Goal: Find specific page/section: Find specific page/section

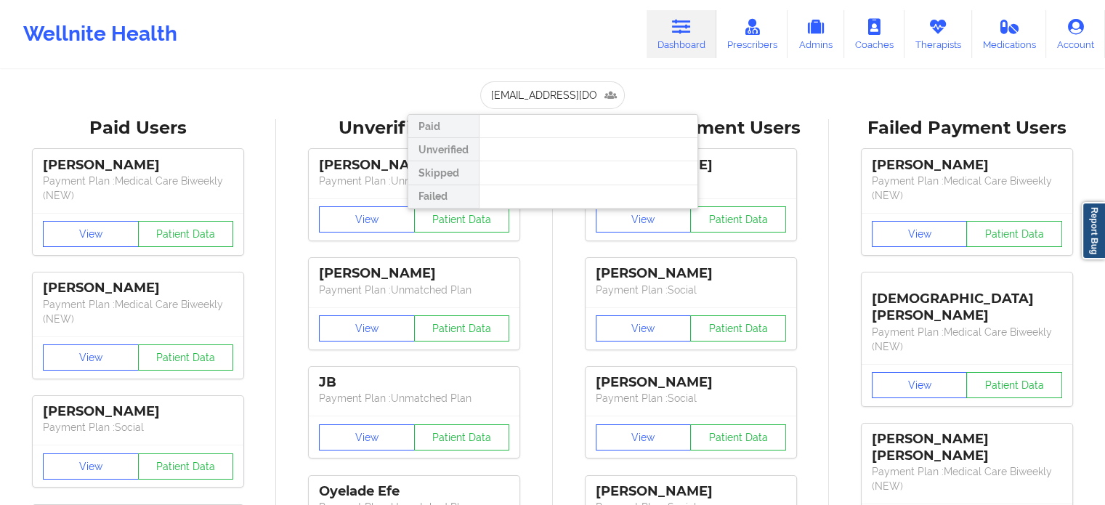
scroll to position [0, 16]
type input "[EMAIL_ADDRESS][DOMAIN_NAME]"
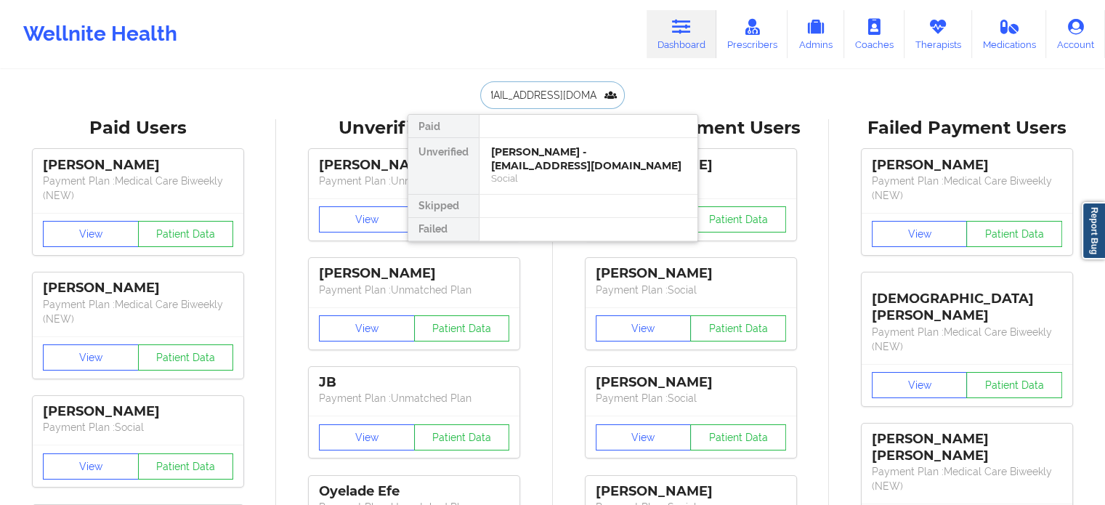
scroll to position [0, 0]
click at [531, 172] on div "Social" at bounding box center [588, 178] width 195 height 12
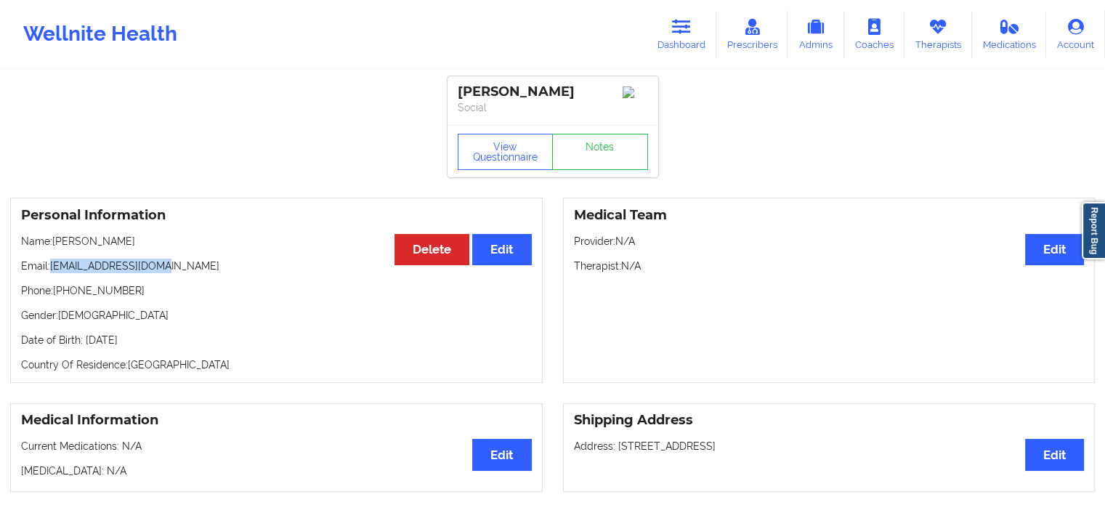
drag, startPoint x: 177, startPoint y: 270, endPoint x: 49, endPoint y: 274, distance: 127.2
click at [49, 273] on p "Email: [EMAIL_ADDRESS][DOMAIN_NAME]" at bounding box center [276, 266] width 511 height 15
copy p "[EMAIL_ADDRESS][DOMAIN_NAME]"
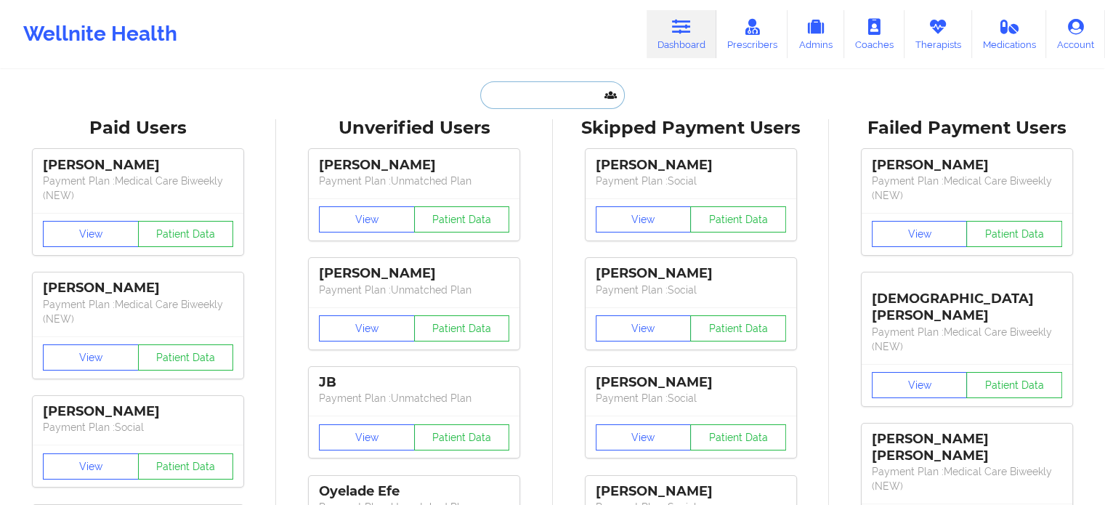
click at [546, 94] on input "text" at bounding box center [552, 95] width 144 height 28
paste input "iacobteofil@gmail.com"
type input "iacobteofil@gmail.com"
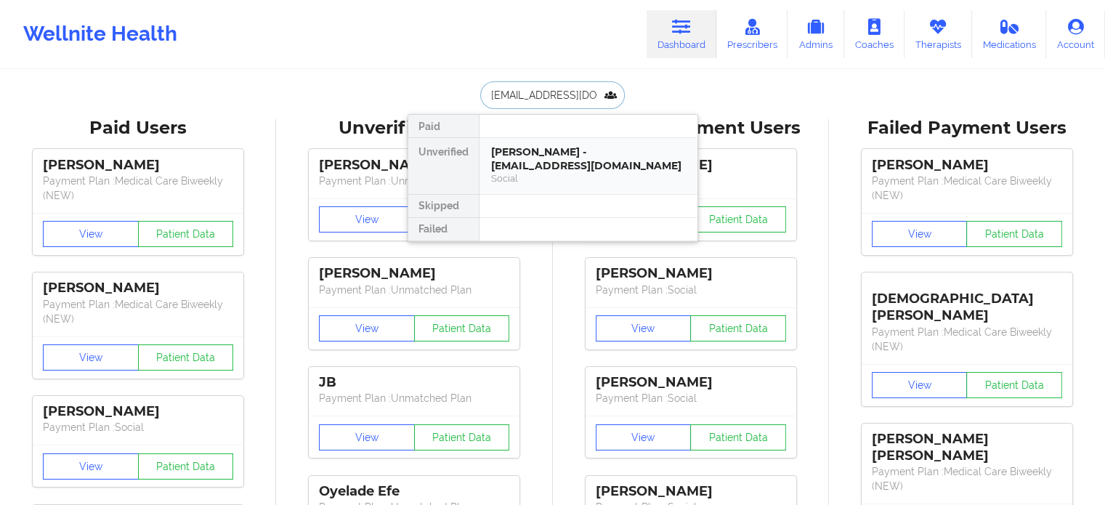
click at [544, 156] on div "Teofil Iacob - iacobteofil@gmail.com" at bounding box center [588, 158] width 195 height 27
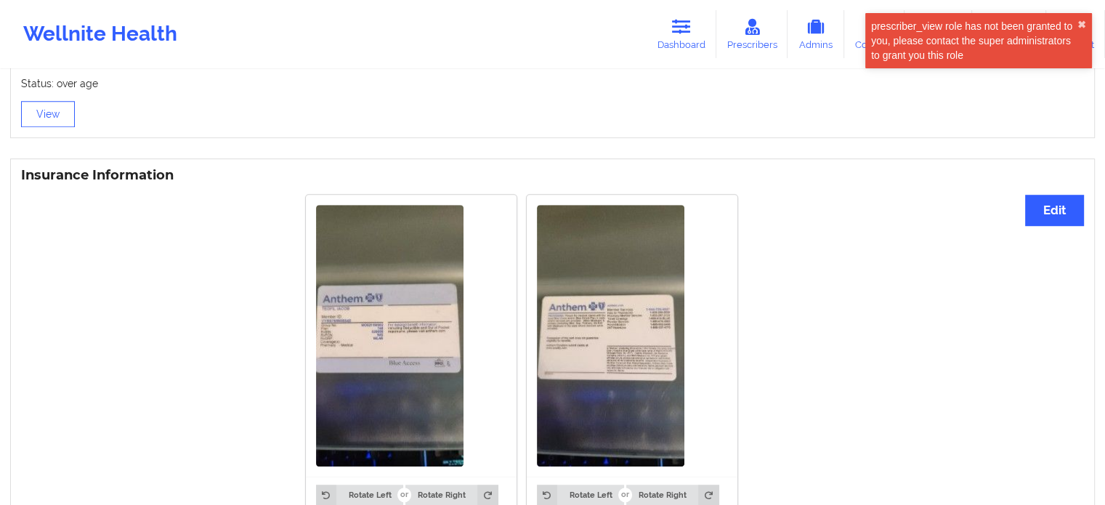
scroll to position [1085, 0]
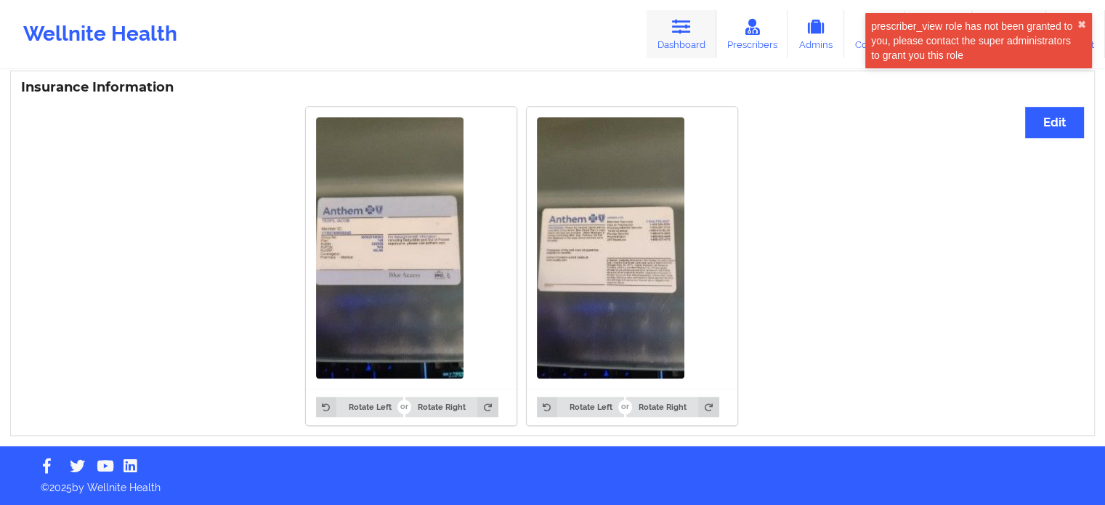
drag, startPoint x: 695, startPoint y: 37, endPoint x: 680, endPoint y: 46, distance: 17.6
click at [695, 37] on link "Dashboard" at bounding box center [682, 34] width 70 height 48
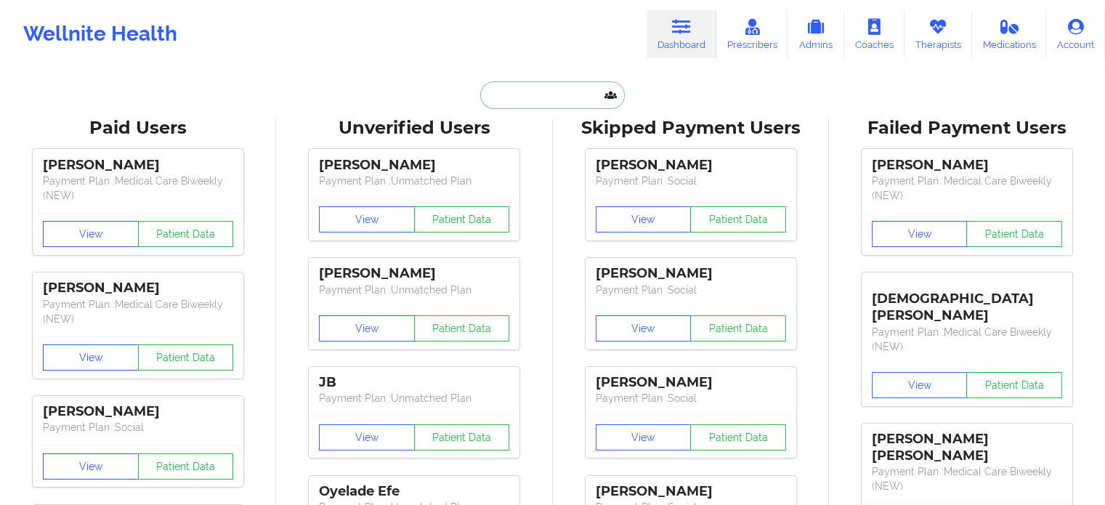
click at [564, 99] on input "text" at bounding box center [552, 95] width 144 height 28
paste input "tereonnah14@gmail.com"
type input "tereonnah14@gmail.com"
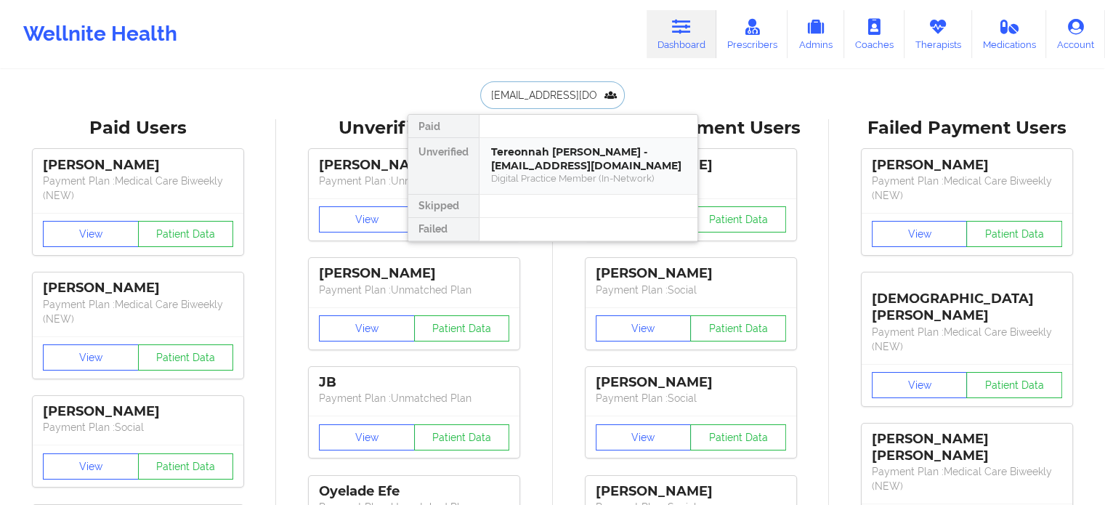
click at [515, 166] on div "Tereonnah clyburn - tereonnah14@gmail.com" at bounding box center [588, 158] width 195 height 27
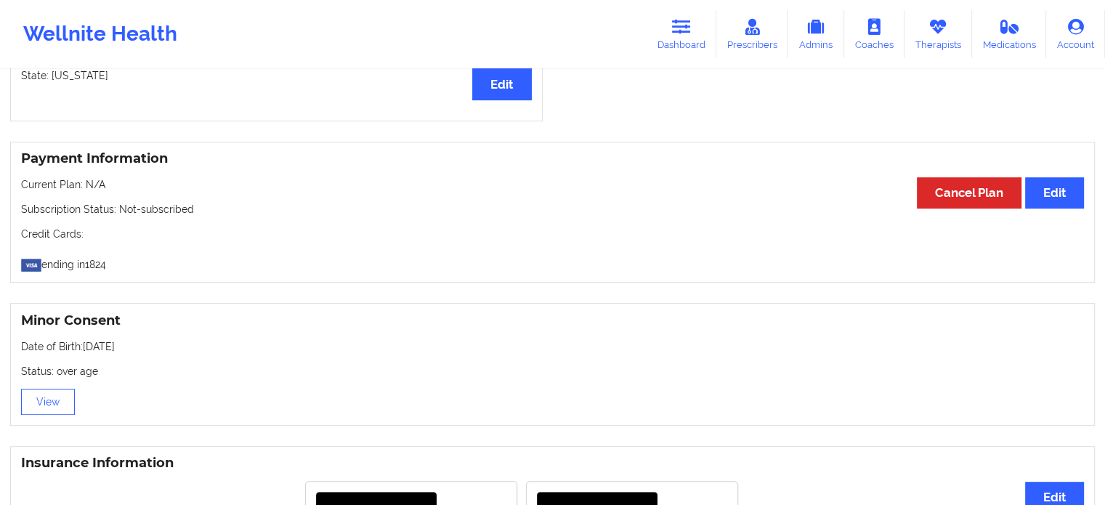
scroll to position [363, 0]
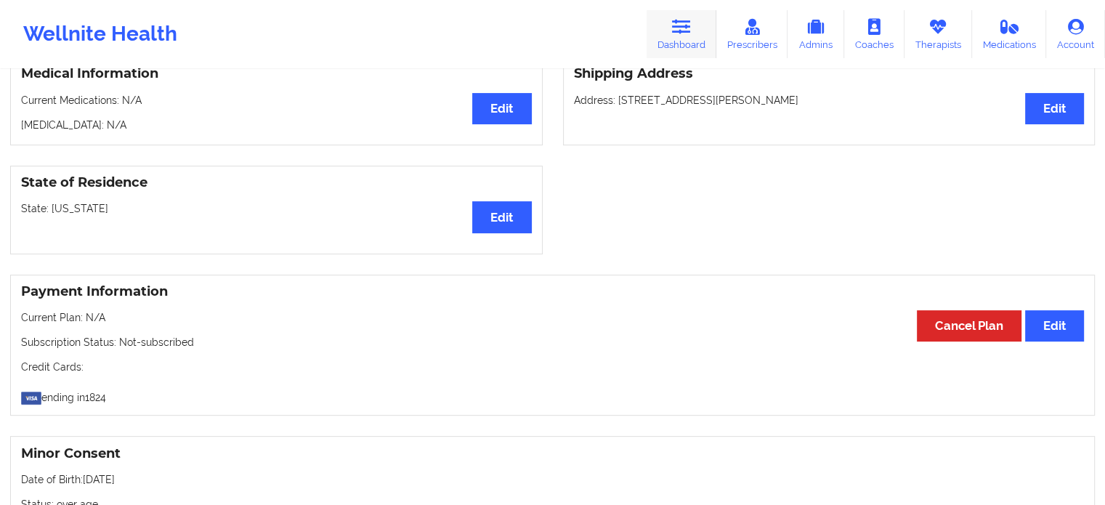
drag, startPoint x: 709, startPoint y: 34, endPoint x: 652, endPoint y: 68, distance: 66.4
click at [709, 34] on link "Dashboard" at bounding box center [682, 34] width 70 height 48
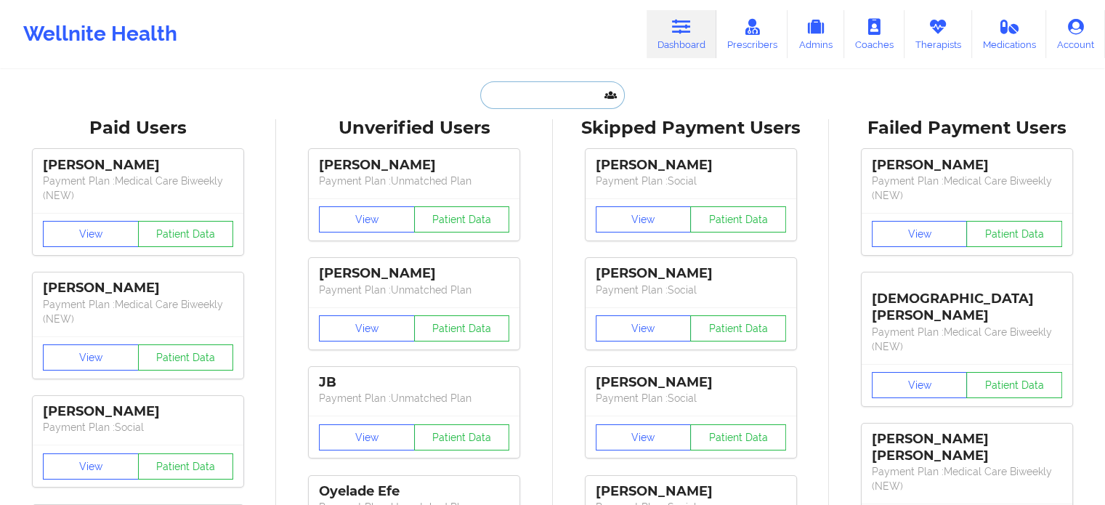
click at [546, 97] on input "text" at bounding box center [552, 95] width 144 height 28
paste input "jirs23@yahoo.com"
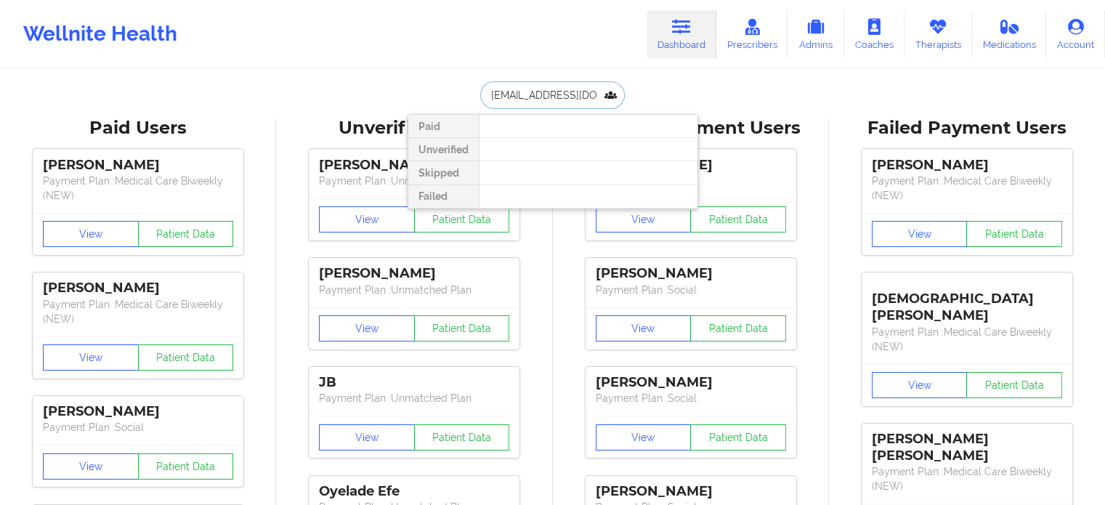
click at [488, 95] on input "jirs23@yahoo.com" at bounding box center [552, 95] width 144 height 28
type input "jirs23@yahoo.com"
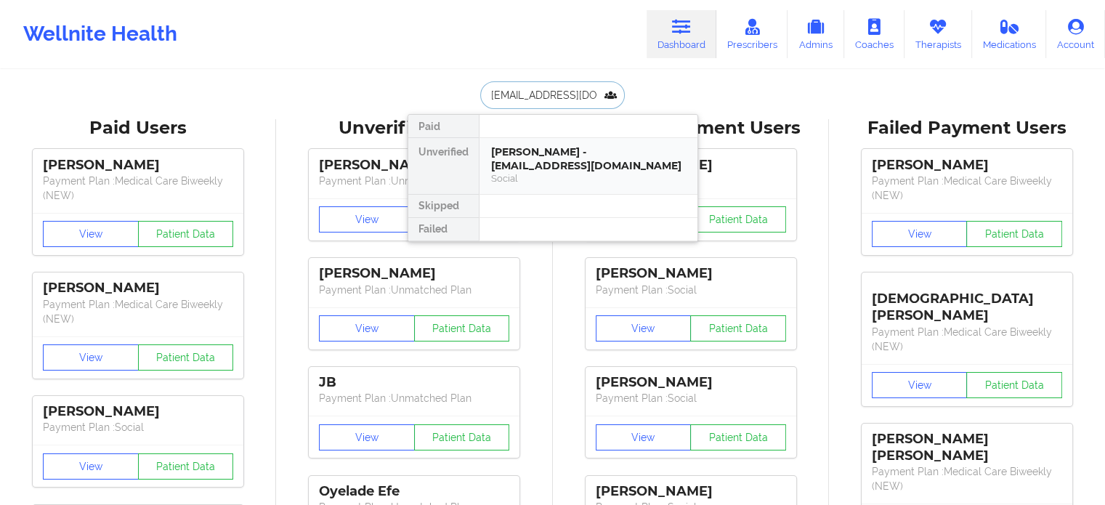
click at [525, 157] on div "Jessica Ramos - jirs23@yahoo.com" at bounding box center [588, 158] width 195 height 27
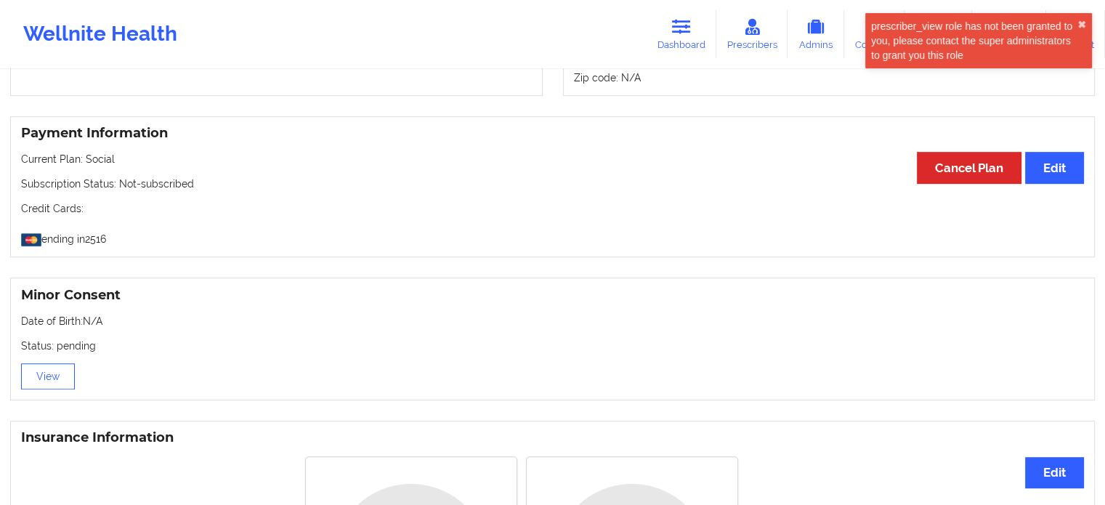
scroll to position [825, 0]
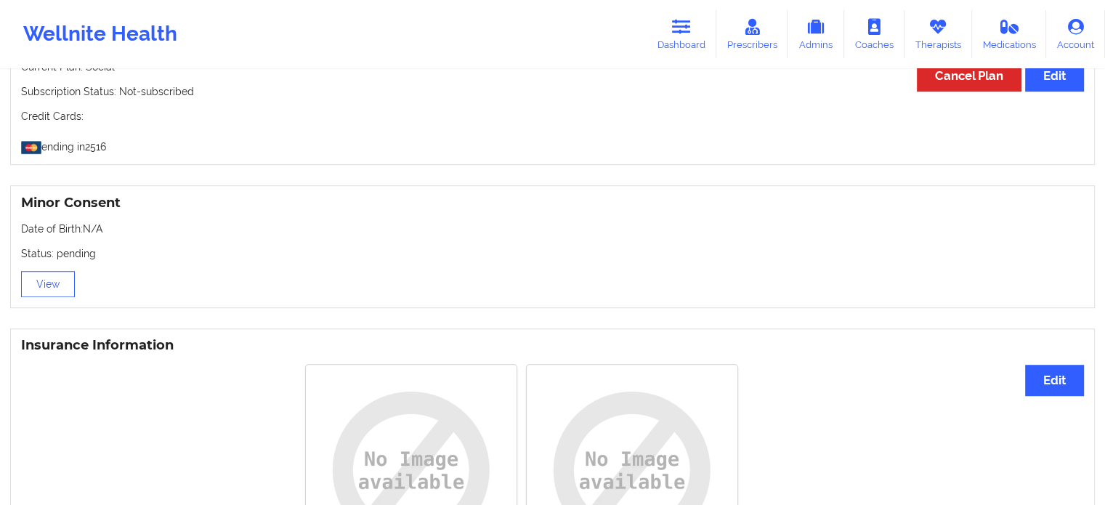
drag, startPoint x: 677, startPoint y: 40, endPoint x: 678, endPoint y: 67, distance: 26.9
click at [677, 39] on link "Dashboard" at bounding box center [682, 34] width 70 height 48
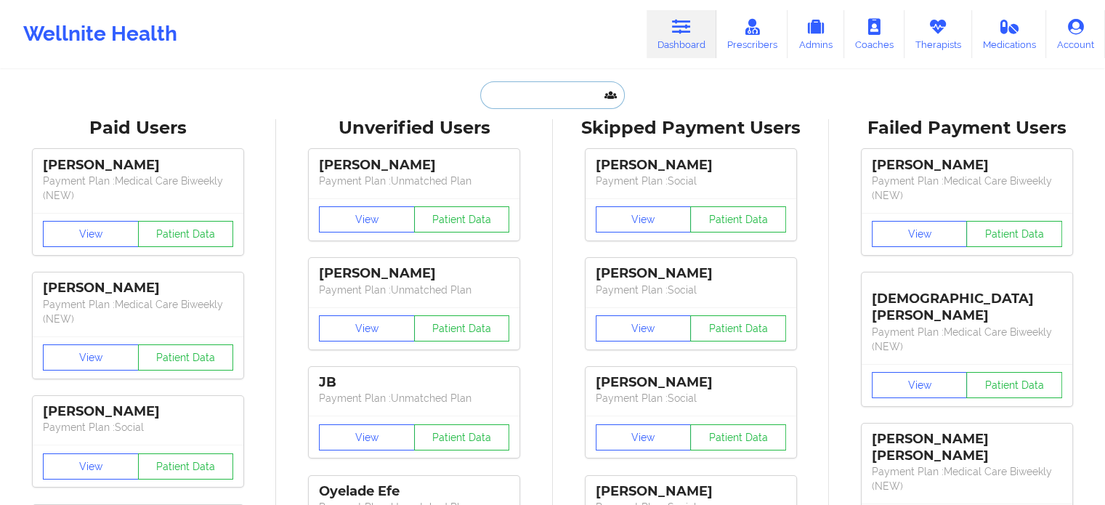
click at [536, 94] on input "text" at bounding box center [552, 95] width 144 height 28
paste input "deniseallison761@gmail.com"
type input "deniseallison761@gmail.com"
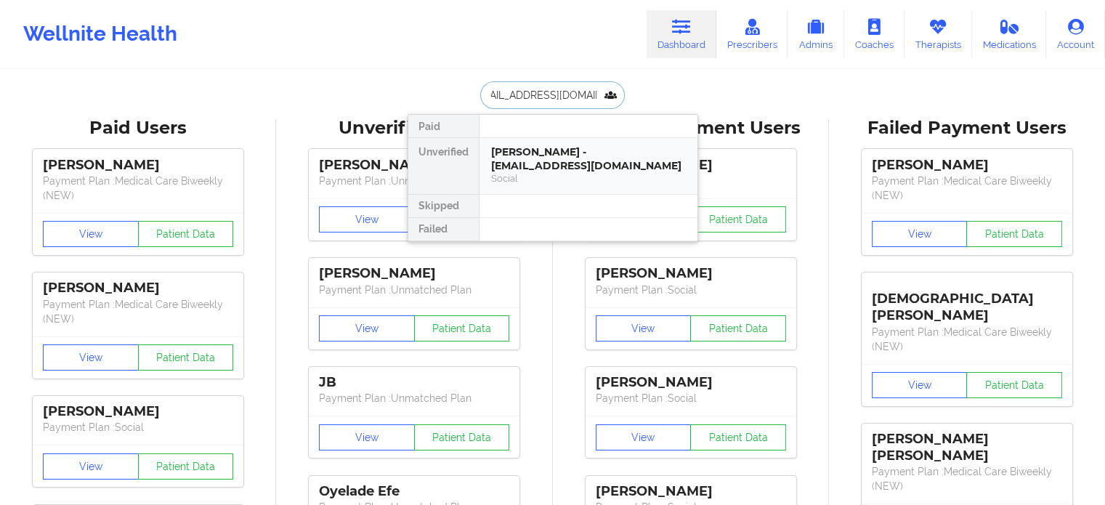
click at [545, 167] on div "Denise M Allison - deniseallison761@gmail.com" at bounding box center [588, 158] width 195 height 27
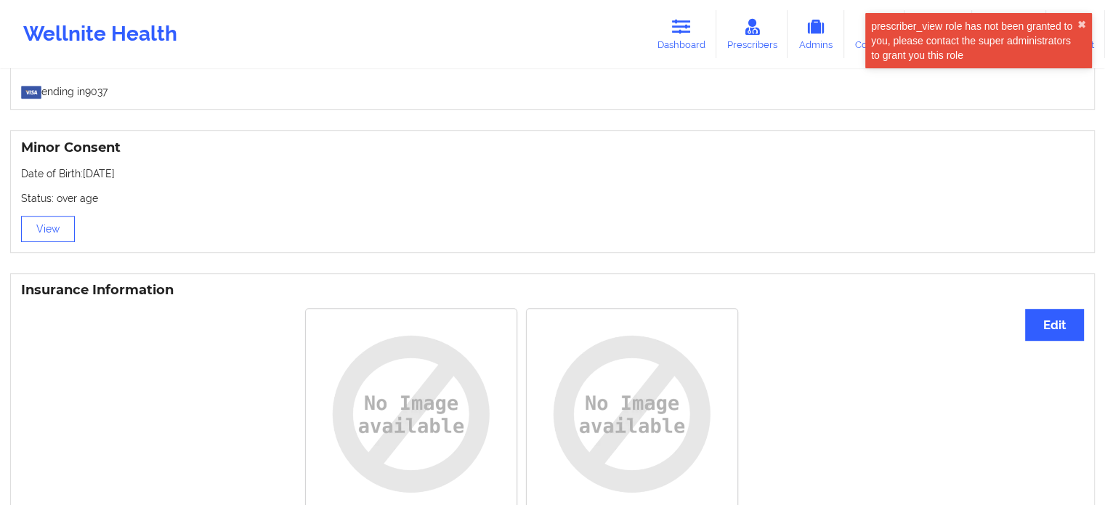
scroll to position [897, 0]
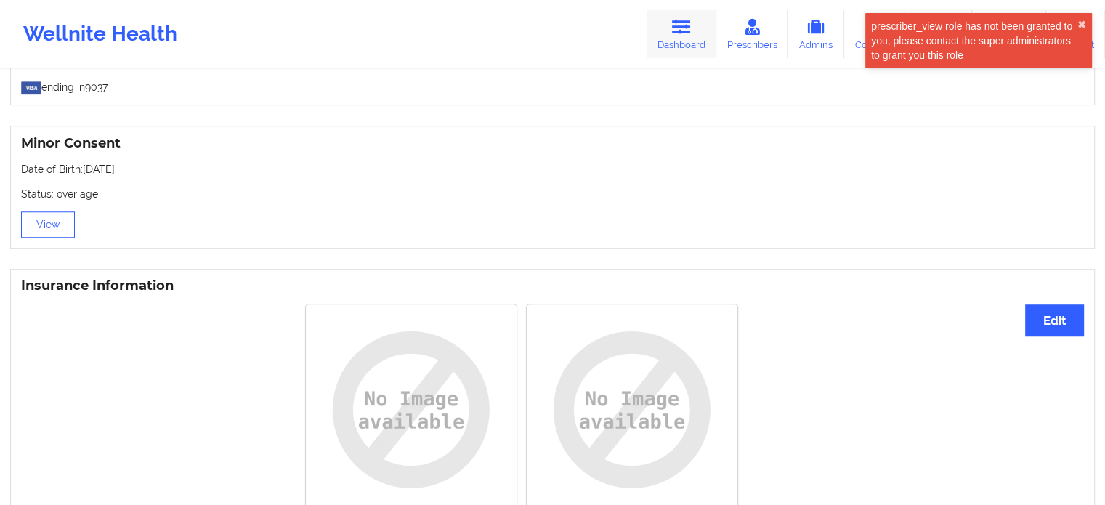
click at [669, 33] on link "Dashboard" at bounding box center [682, 34] width 70 height 48
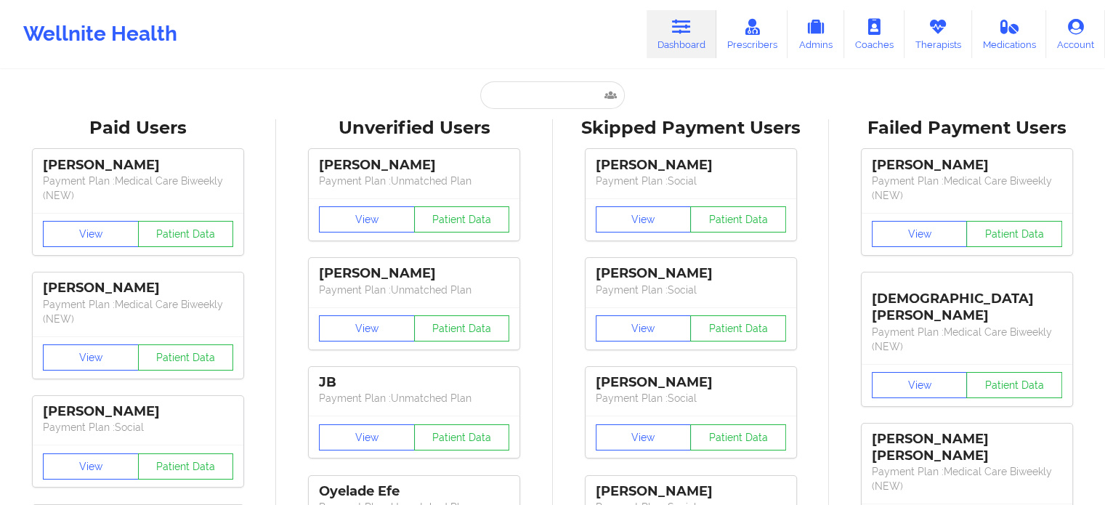
click at [512, 100] on input "text" at bounding box center [552, 95] width 144 height 28
paste input "daphneyshorty@gmail.com"
type input "daphneyshorty@gmail.com"
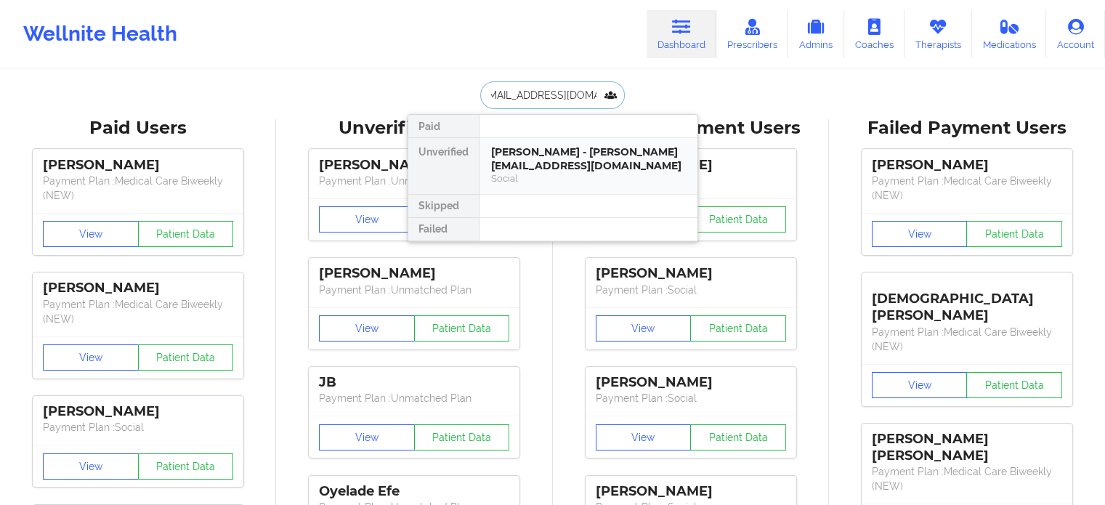
click at [564, 164] on div "Daphney Louis - daphneyshorty@gmail.com" at bounding box center [588, 158] width 195 height 27
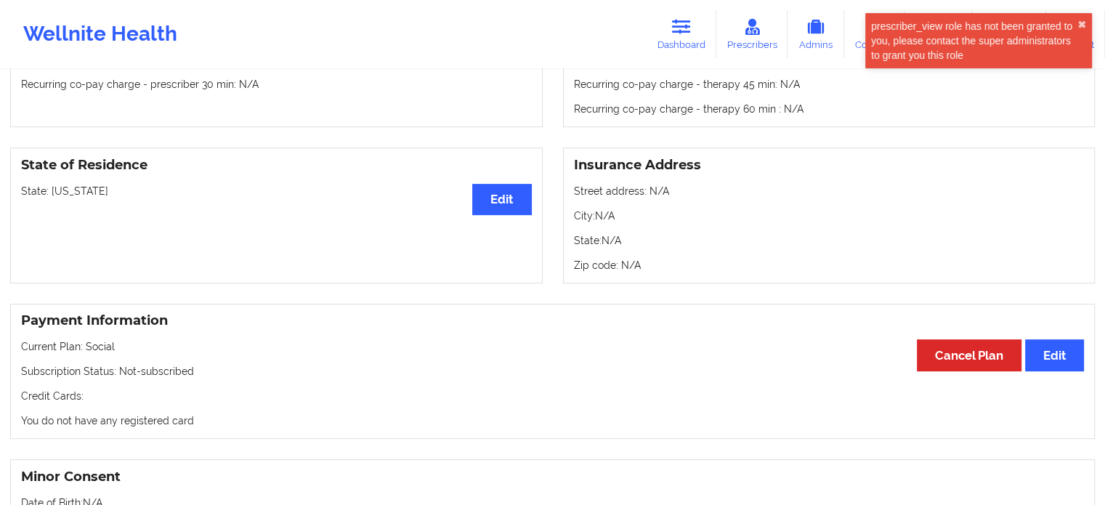
scroll to position [581, 0]
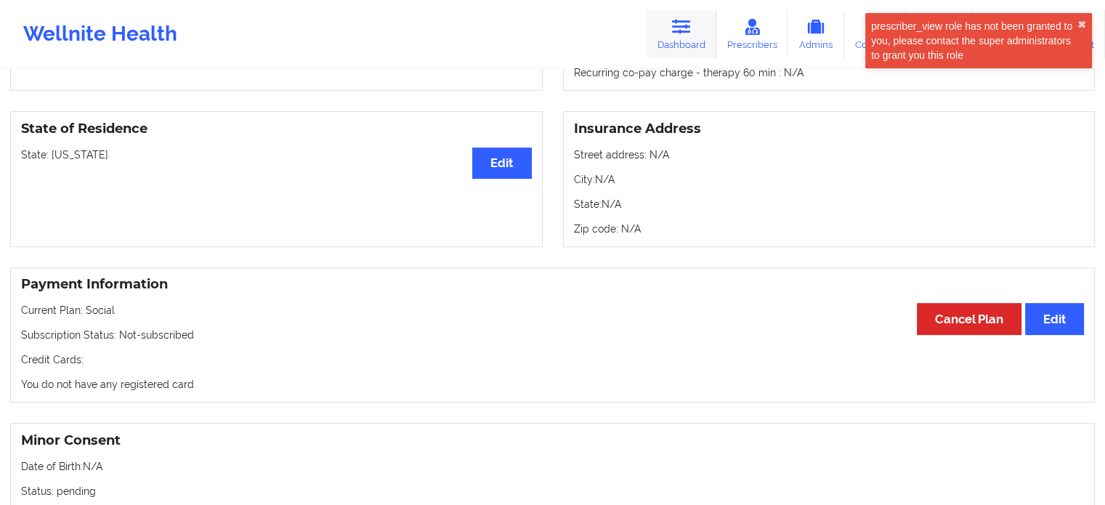
click at [673, 44] on link "Dashboard" at bounding box center [682, 34] width 70 height 48
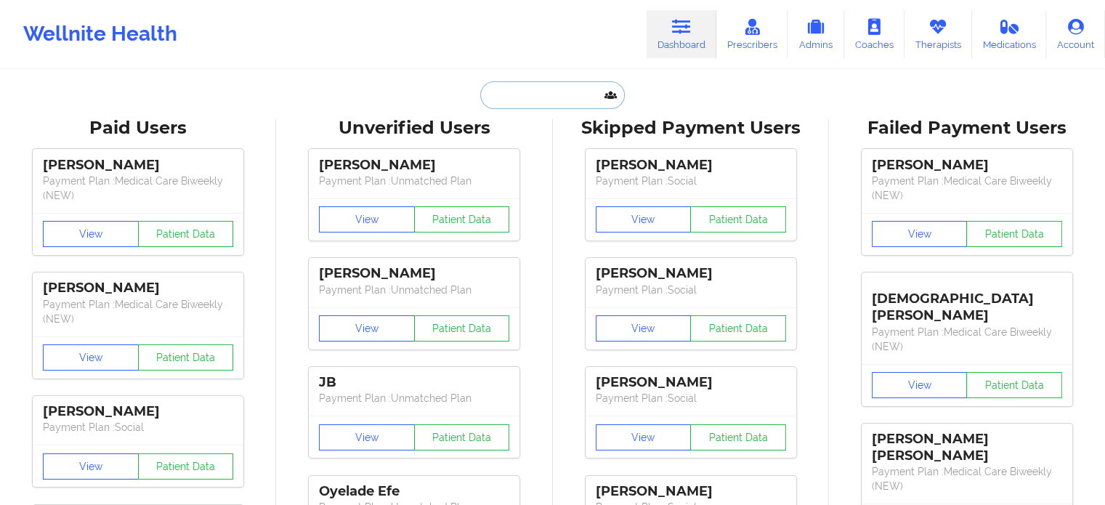
click at [536, 98] on input "text" at bounding box center [552, 95] width 144 height 28
paste input "brionarae@yahoo.com"
type input "brionarae@yahoo.com"
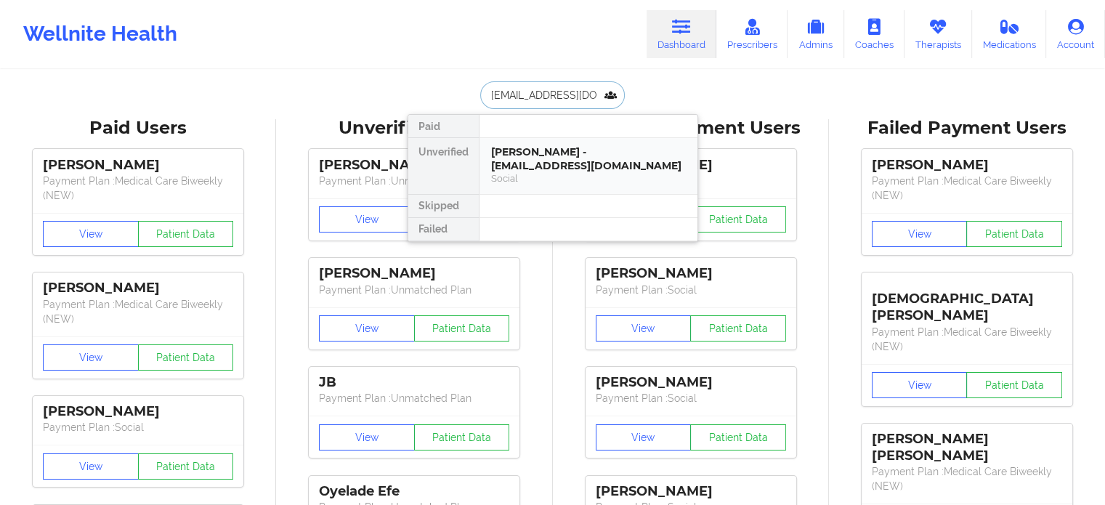
click at [552, 177] on div "Social" at bounding box center [588, 178] width 195 height 12
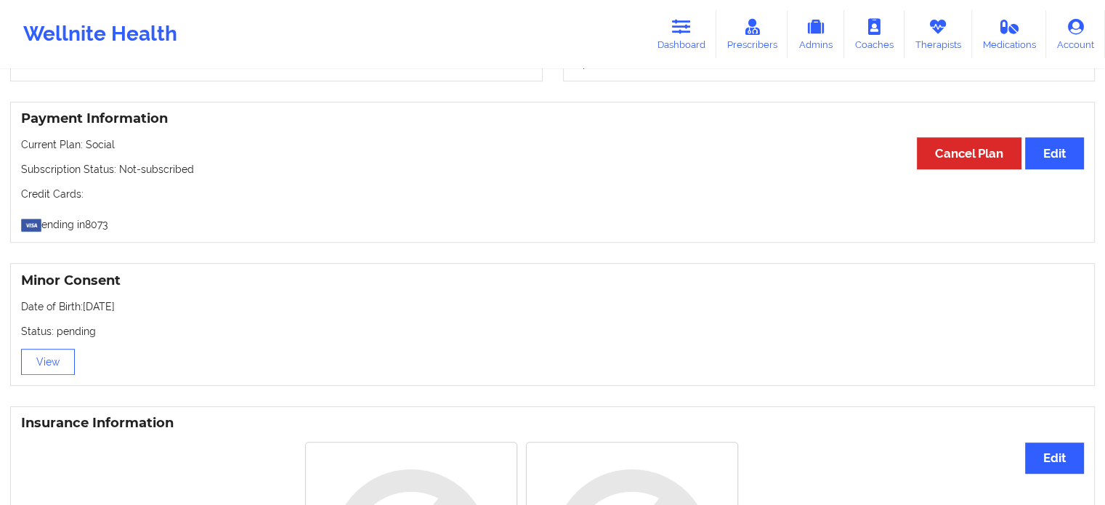
scroll to position [751, 0]
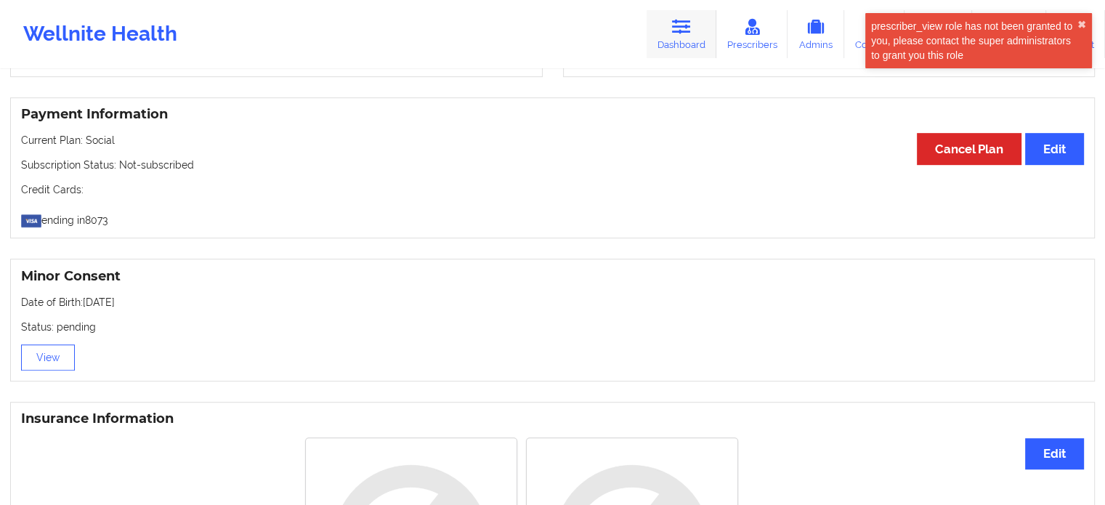
drag, startPoint x: 670, startPoint y: 43, endPoint x: 666, endPoint y: 52, distance: 9.8
click at [670, 43] on link "Dashboard" at bounding box center [682, 34] width 70 height 48
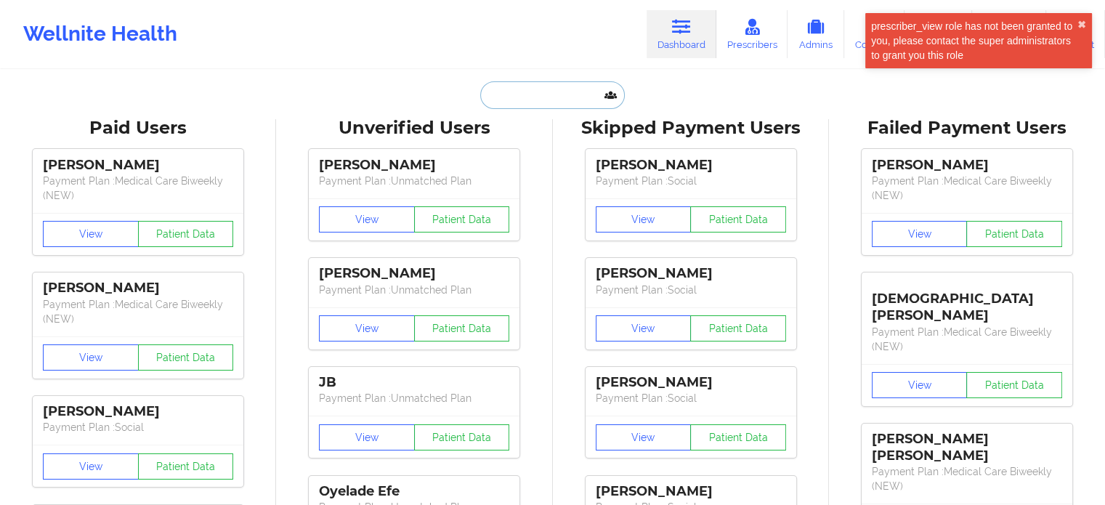
click at [546, 97] on input "text" at bounding box center [552, 95] width 144 height 28
paste input "corbinmabrey@gmail.com"
type input "corbinmabrey@gmail.com"
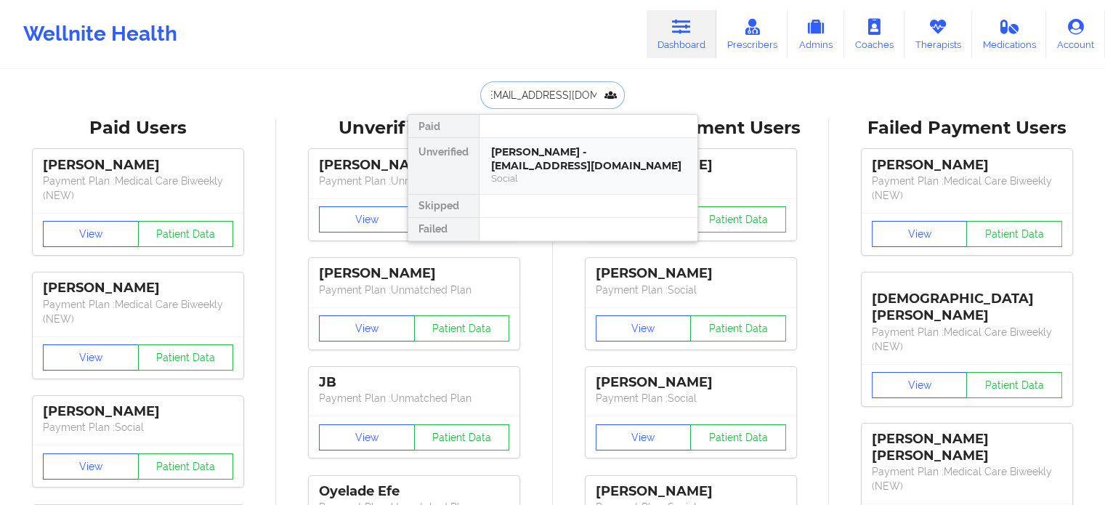
click at [549, 173] on div "Social" at bounding box center [588, 178] width 195 height 12
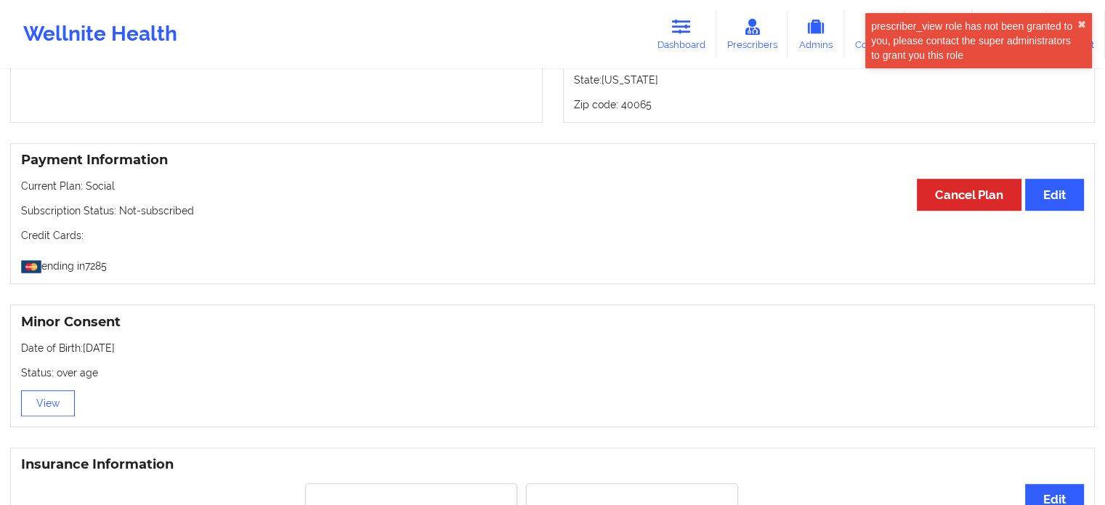
scroll to position [679, 0]
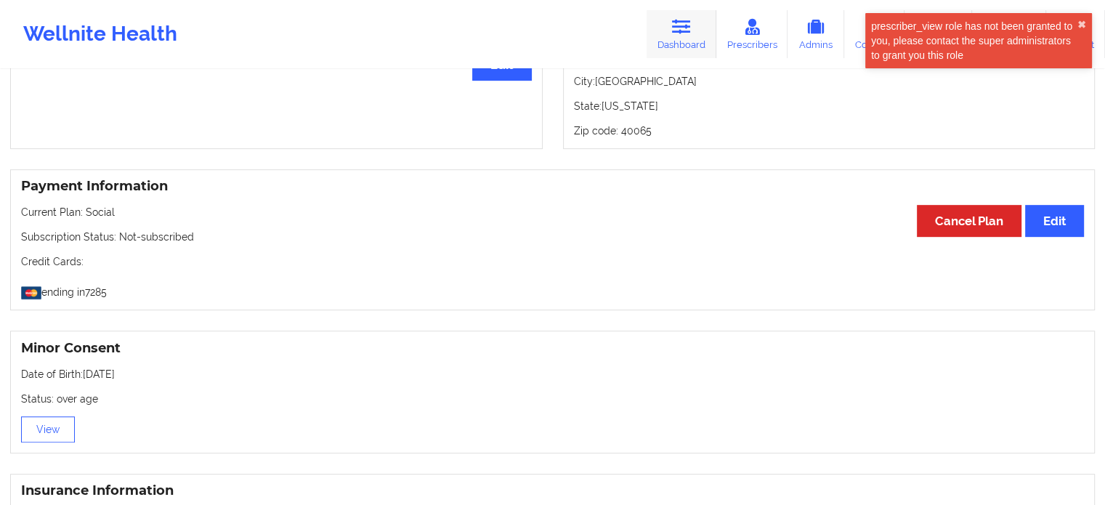
click at [686, 33] on icon at bounding box center [681, 27] width 19 height 16
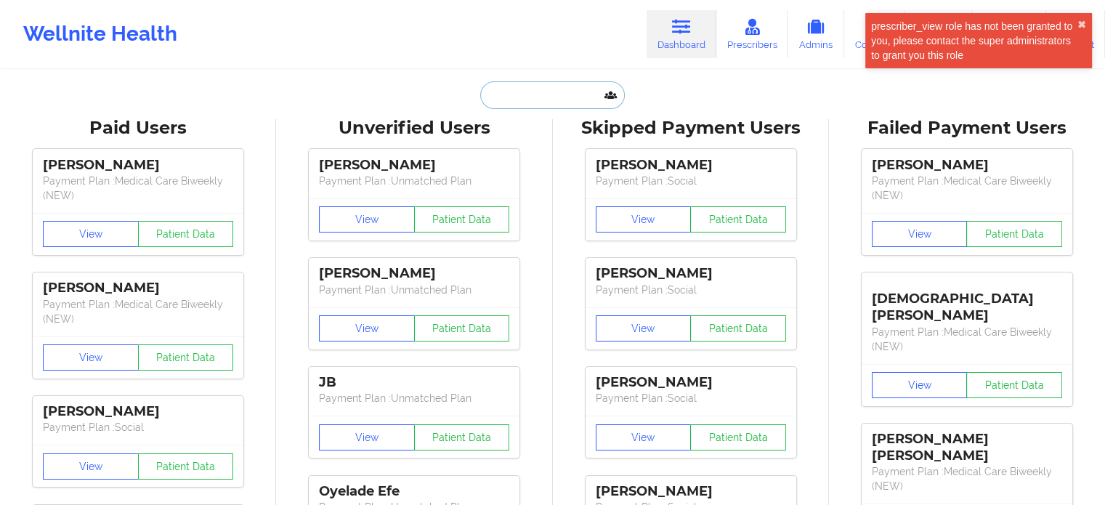
click at [557, 86] on input "text" at bounding box center [552, 95] width 144 height 28
paste input "nathan.fintel@gmail.com"
type input "nathan.fintel@gmail.com"
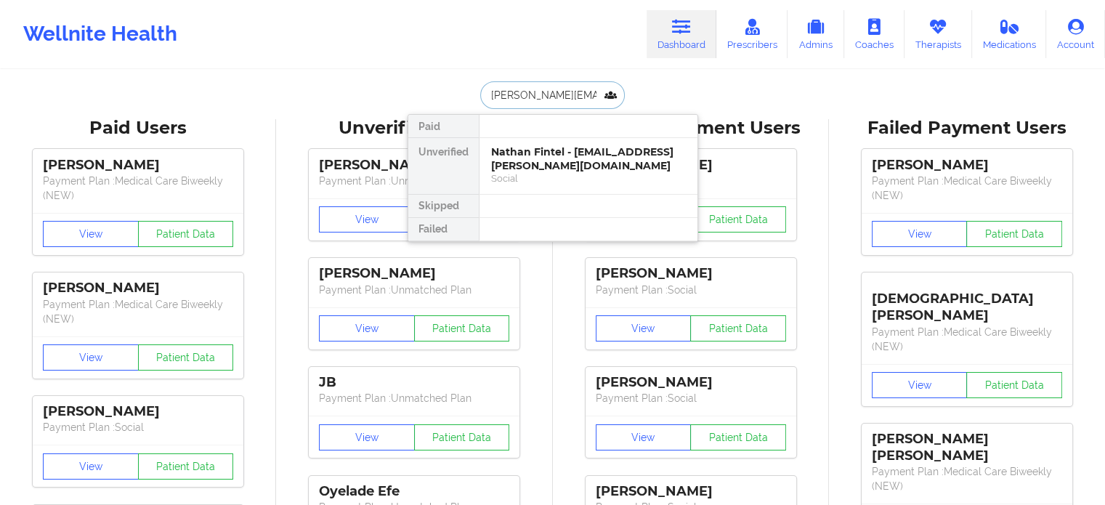
click at [543, 165] on div "Nathan Fintel - nathan.fintel@gmail.com" at bounding box center [588, 158] width 195 height 27
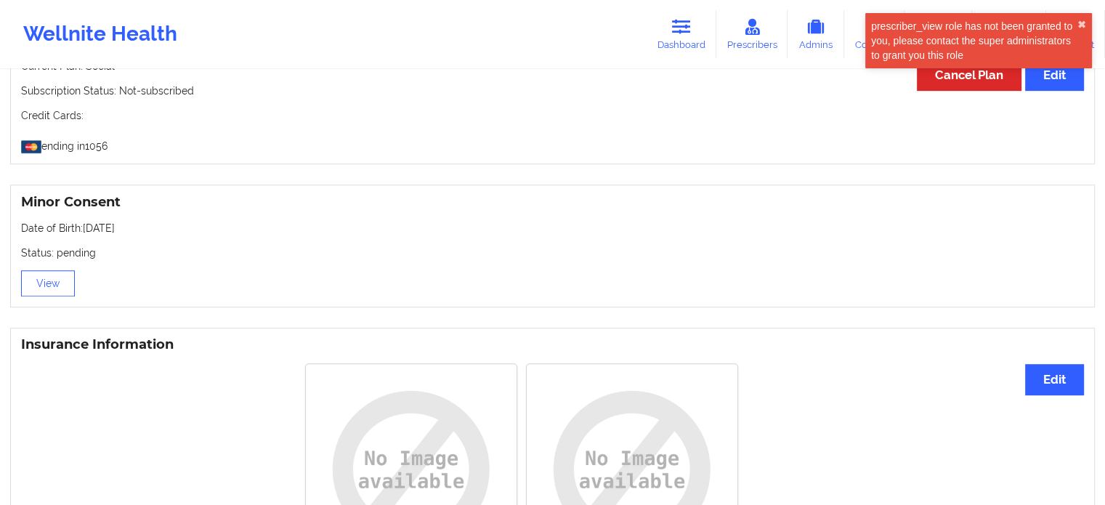
scroll to position [897, 0]
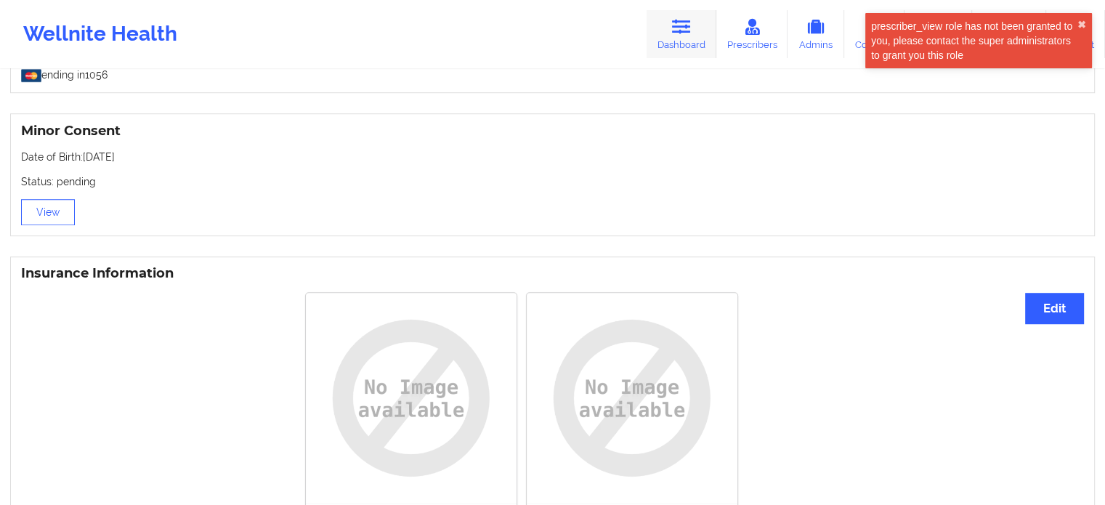
click at [698, 40] on link "Dashboard" at bounding box center [682, 34] width 70 height 48
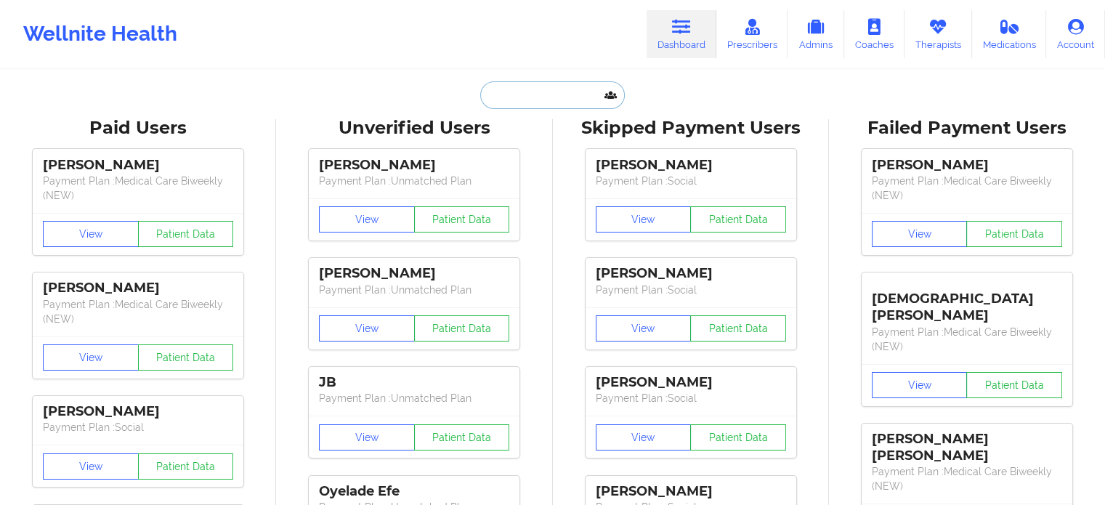
click at [536, 95] on input "text" at bounding box center [552, 95] width 144 height 28
paste input "karisma.mendoza@fortbendisd.gov"
type input "karisma.mendoza@fortbendisd.gov"
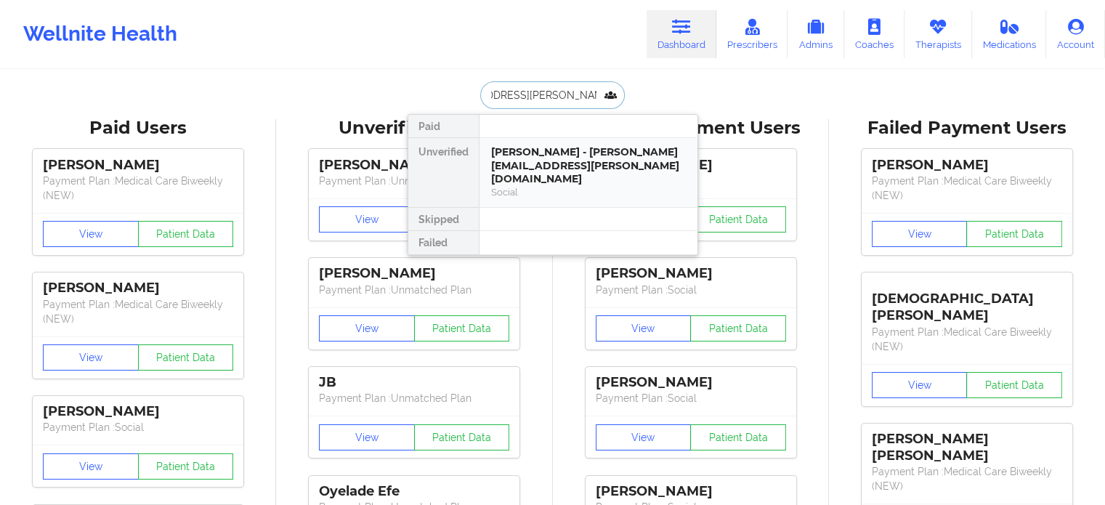
click at [529, 164] on div "Karisma Mendoza - karisma.mendoza@fortbendisd.gov" at bounding box center [588, 165] width 195 height 41
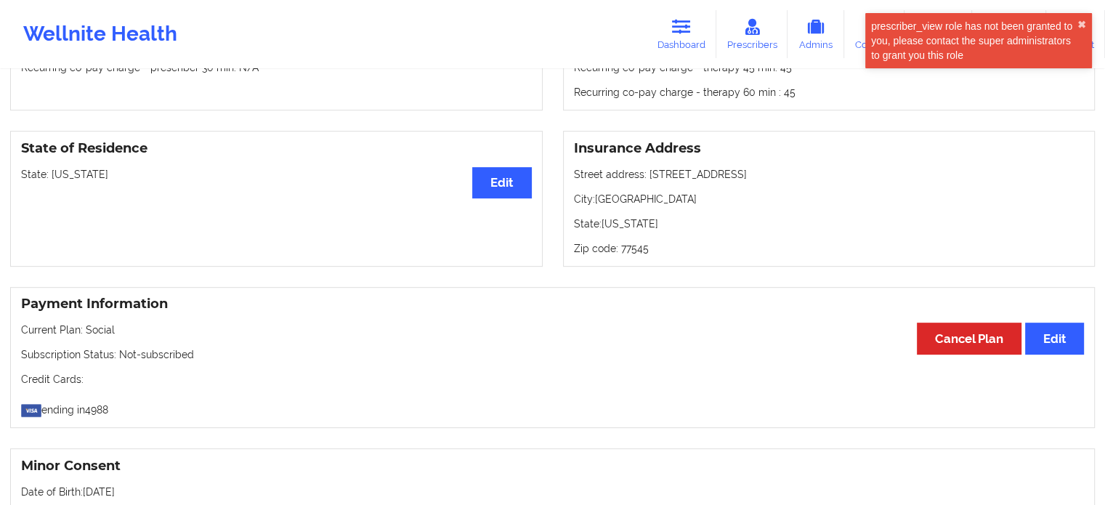
scroll to position [368, 0]
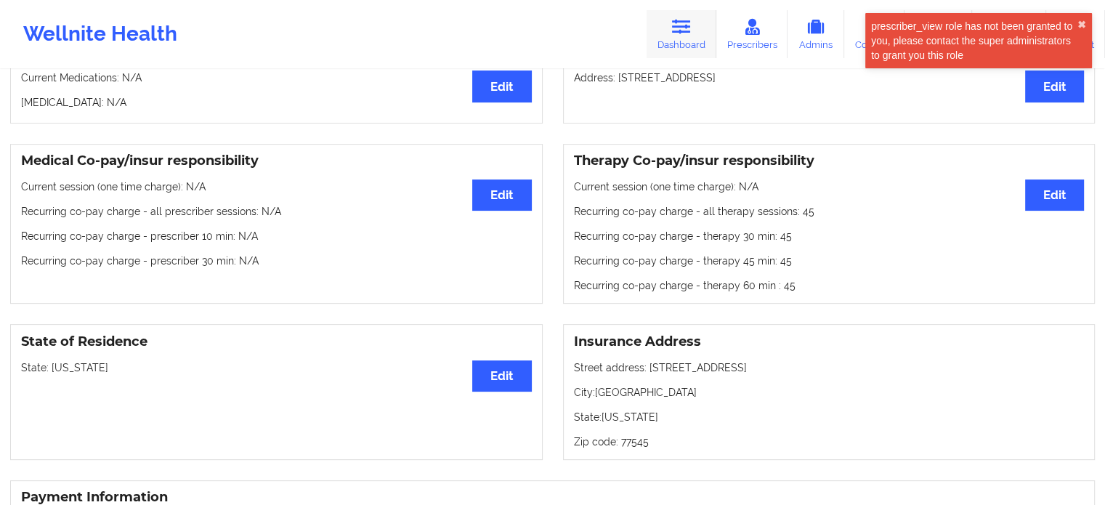
drag, startPoint x: 680, startPoint y: 35, endPoint x: 669, endPoint y: 44, distance: 14.5
click at [681, 34] on link "Dashboard" at bounding box center [682, 34] width 70 height 48
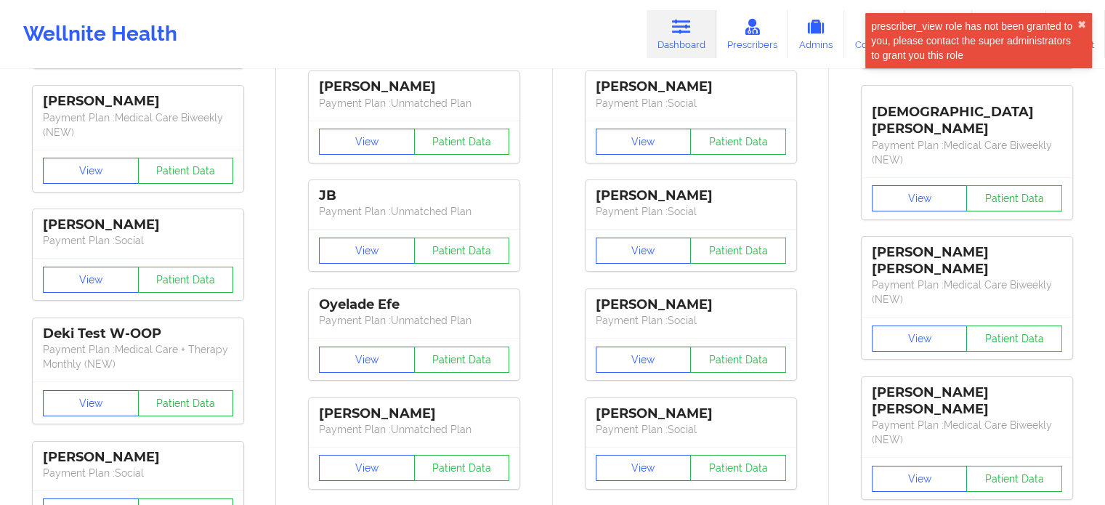
scroll to position [78, 0]
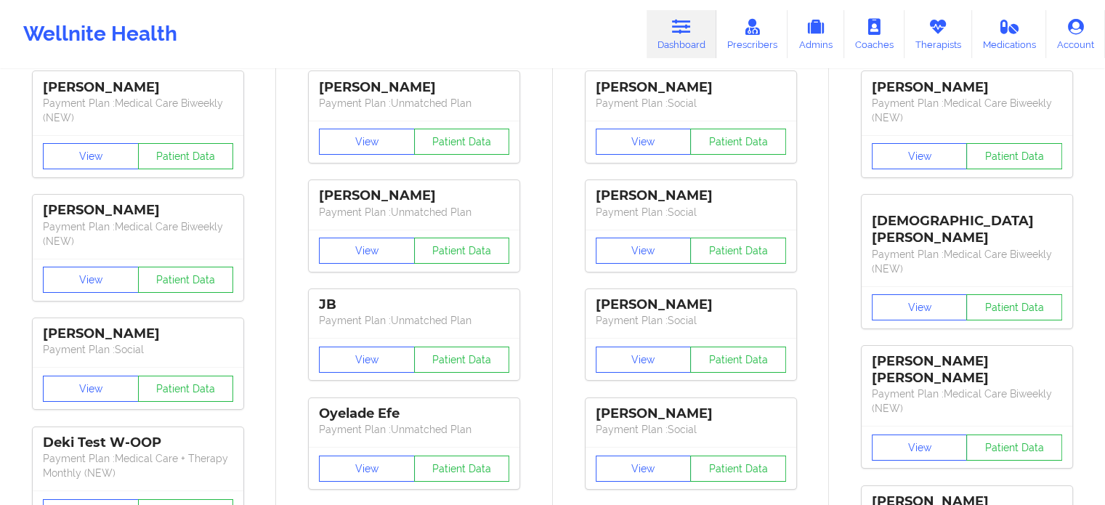
click at [702, 41] on link "Dashboard" at bounding box center [682, 34] width 70 height 48
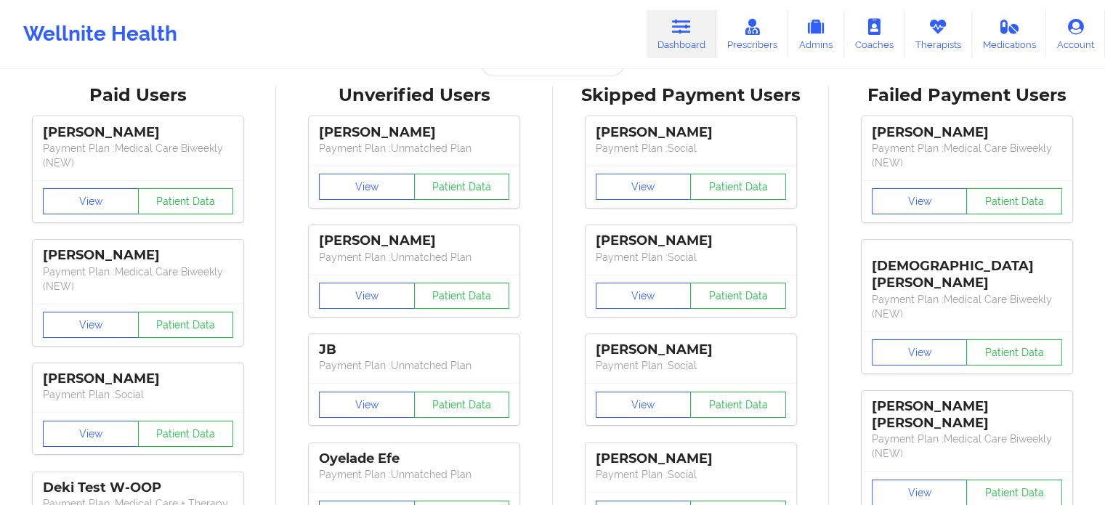
scroll to position [0, 0]
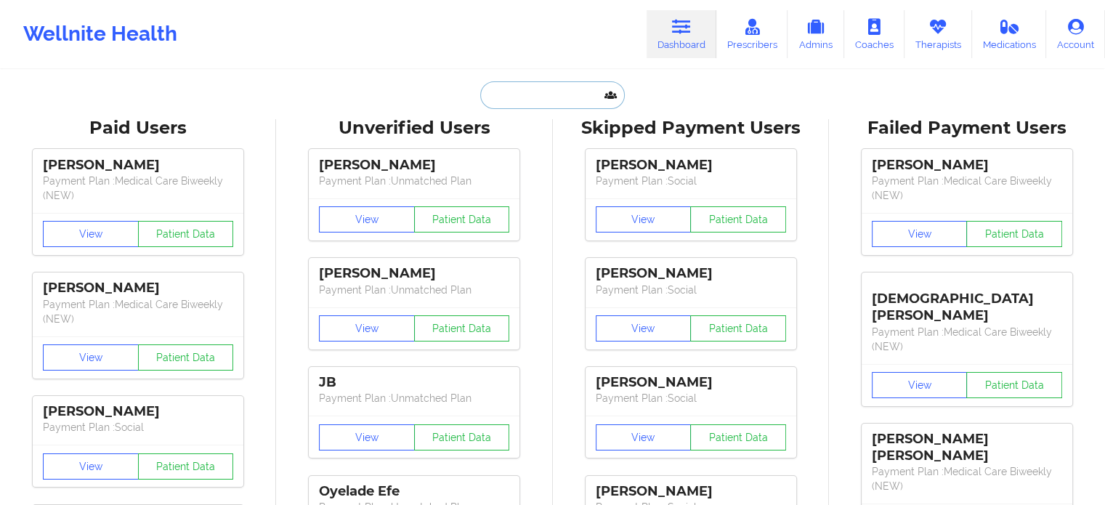
click at [555, 94] on input "text" at bounding box center [552, 95] width 144 height 28
paste input "aprildirobinson@gmail.com"
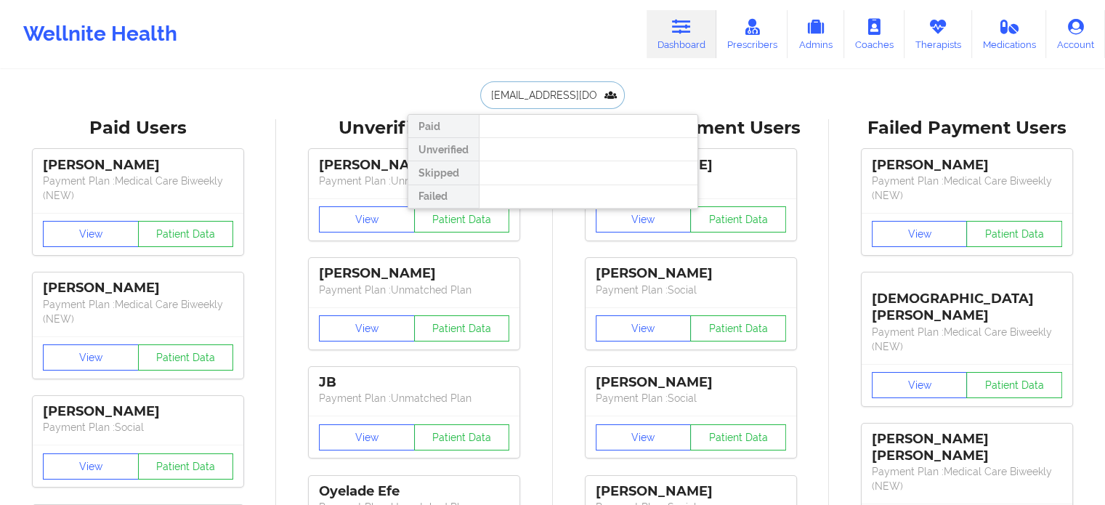
drag, startPoint x: 605, startPoint y: 97, endPoint x: 389, endPoint y: 107, distance: 216.8
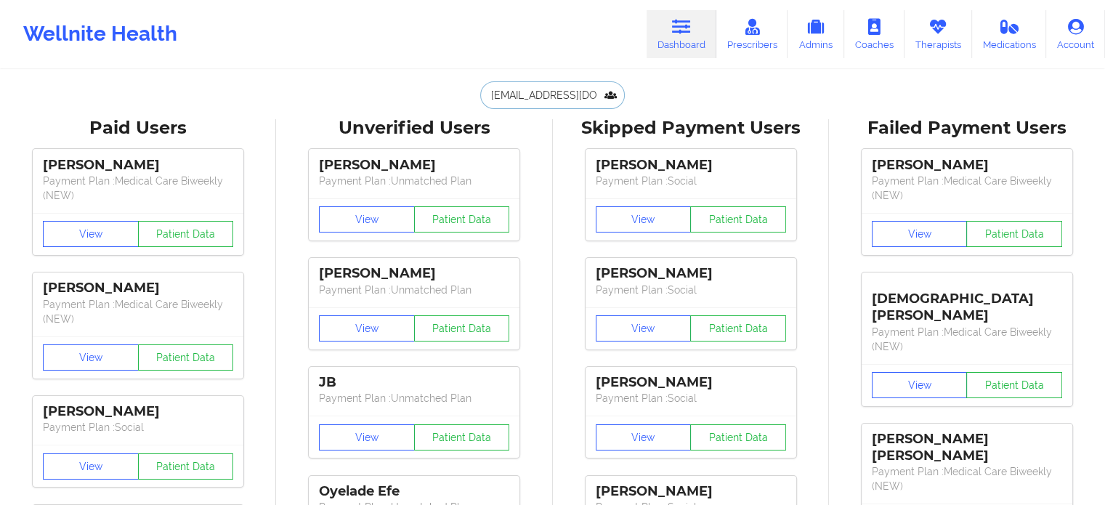
type input "aprildirobinson@gmail.com"
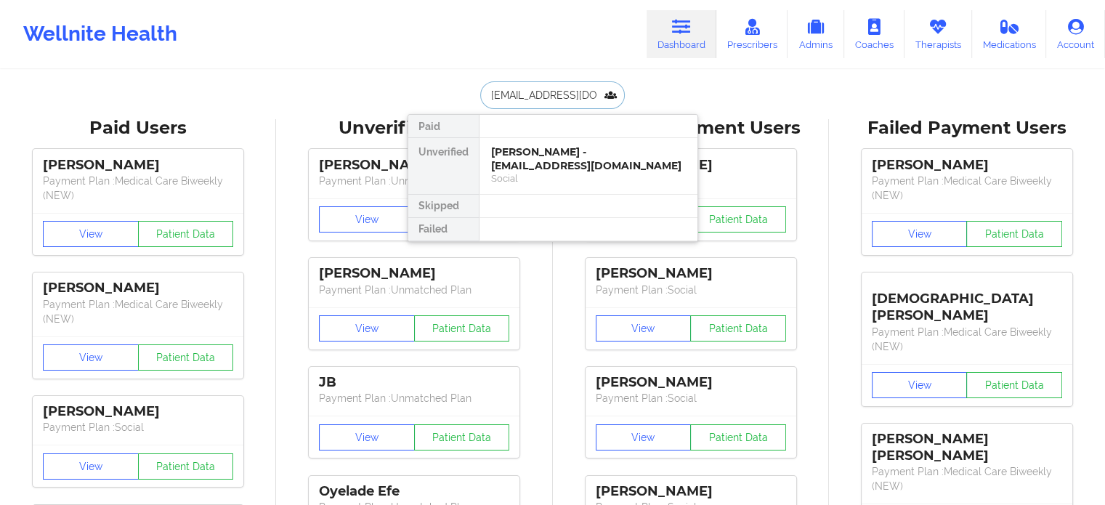
click at [562, 149] on div "April Robinson - aprildirobinson@gmail.com" at bounding box center [588, 158] width 195 height 27
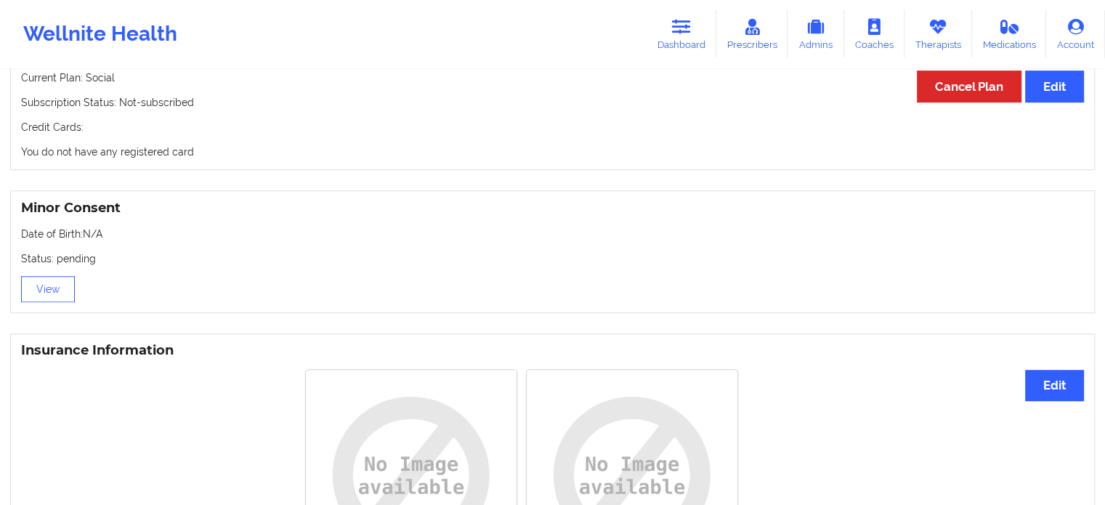
scroll to position [832, 0]
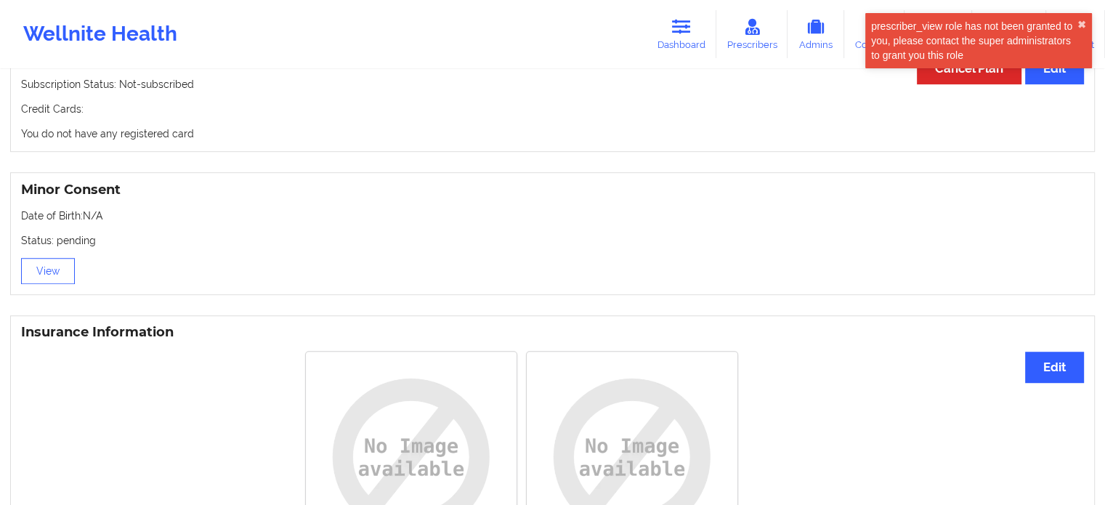
drag, startPoint x: 693, startPoint y: 49, endPoint x: 688, endPoint y: 60, distance: 12.0
click at [693, 49] on link "Dashboard" at bounding box center [682, 34] width 70 height 48
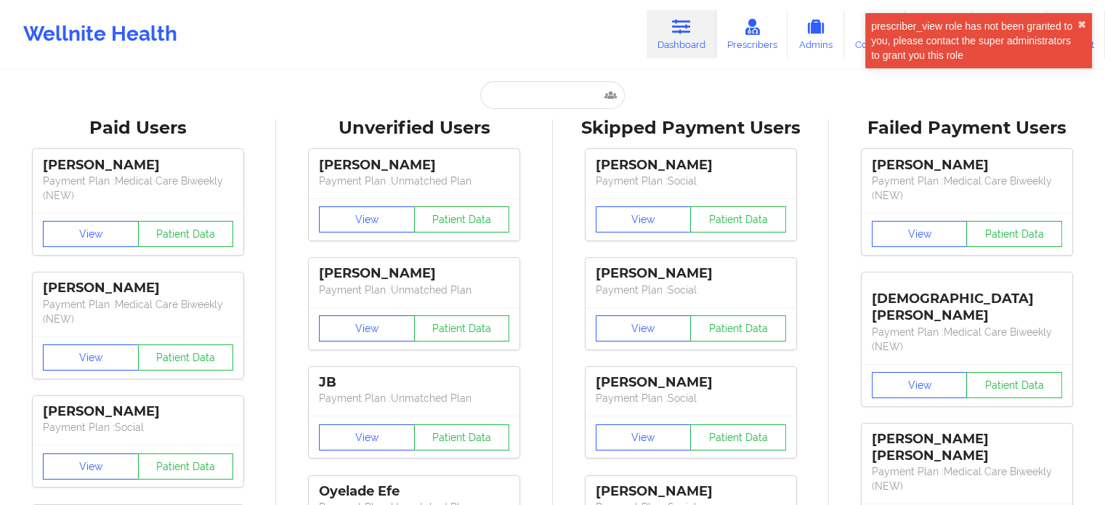
click at [558, 96] on input "text" at bounding box center [552, 95] width 144 height 28
paste input "+1845-665-9099"
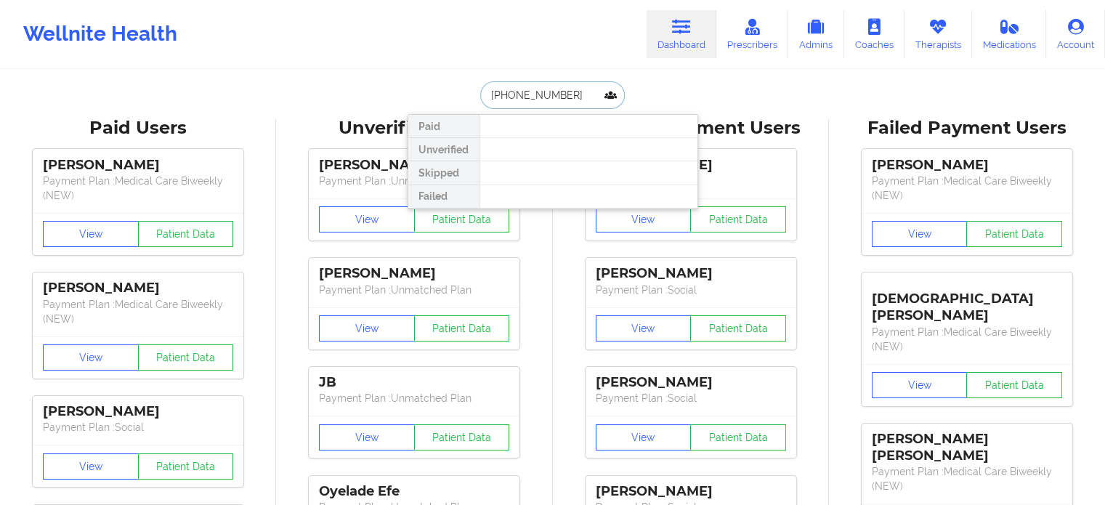
drag, startPoint x: 574, startPoint y: 105, endPoint x: 384, endPoint y: 87, distance: 191.3
paste input "morse.ashley@gmail.com"
type input "morse.ashley@gmail.com"
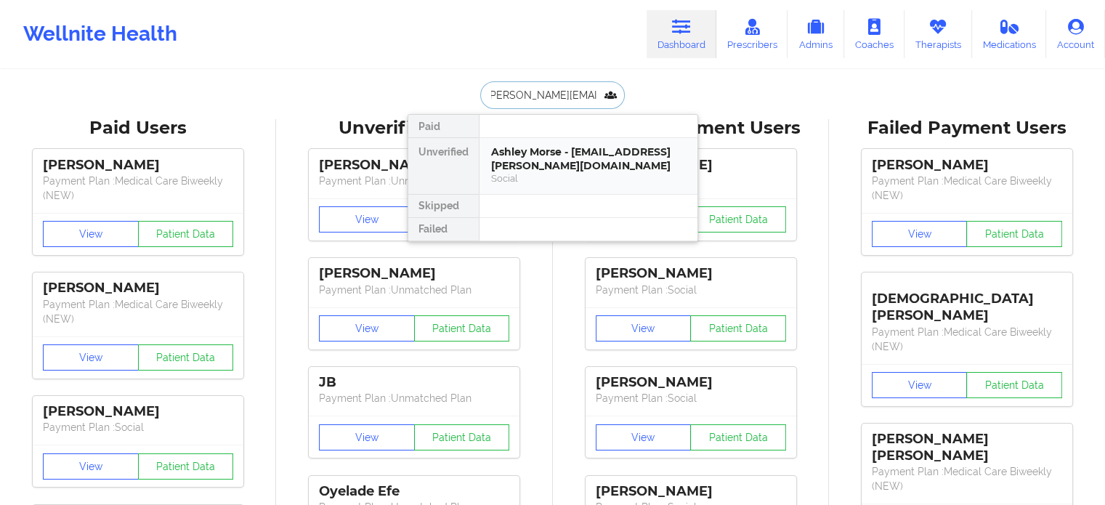
click at [531, 154] on div "Ashley Morse - morse.ashley@gmail.com" at bounding box center [588, 158] width 195 height 27
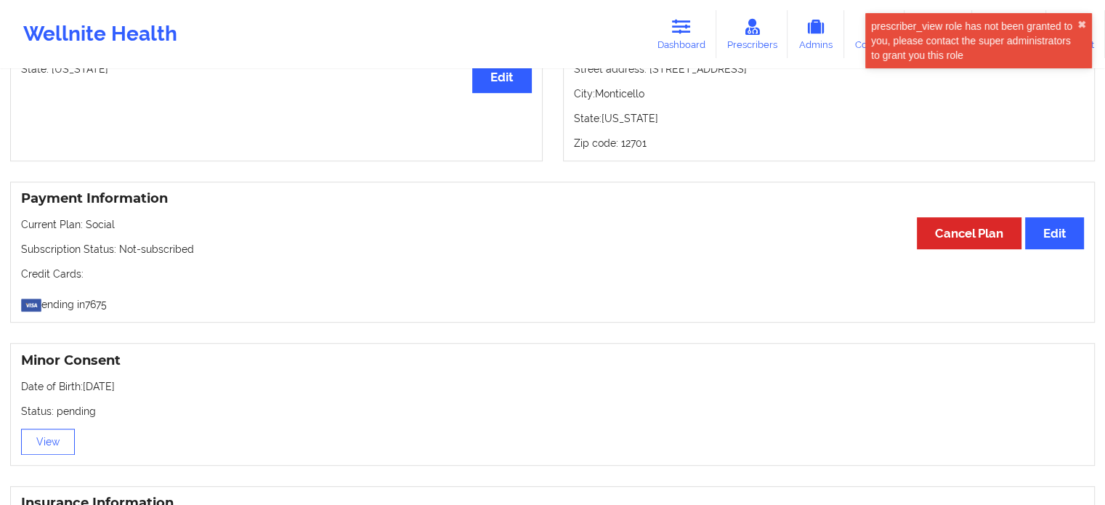
scroll to position [898, 0]
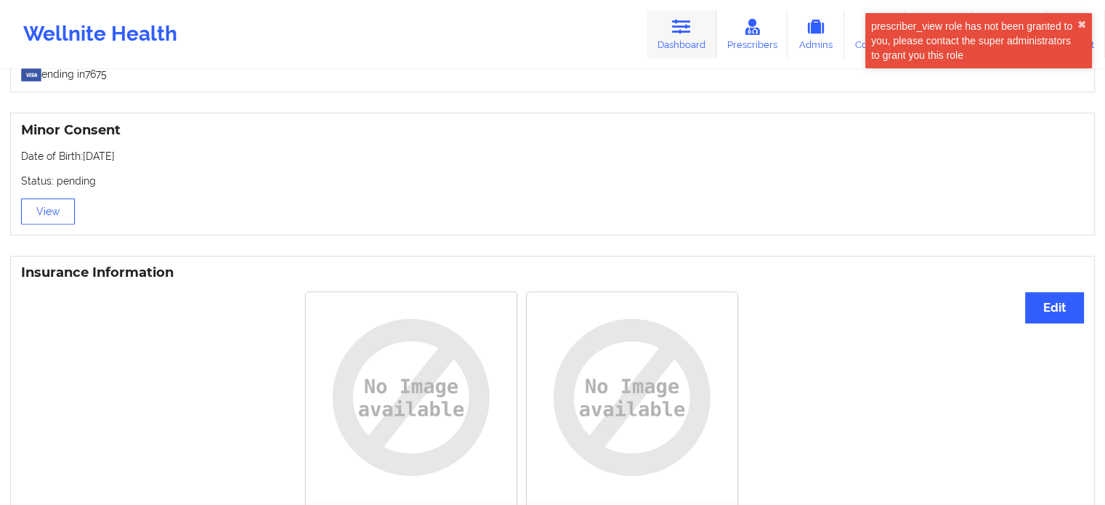
click at [677, 43] on link "Dashboard" at bounding box center [682, 34] width 70 height 48
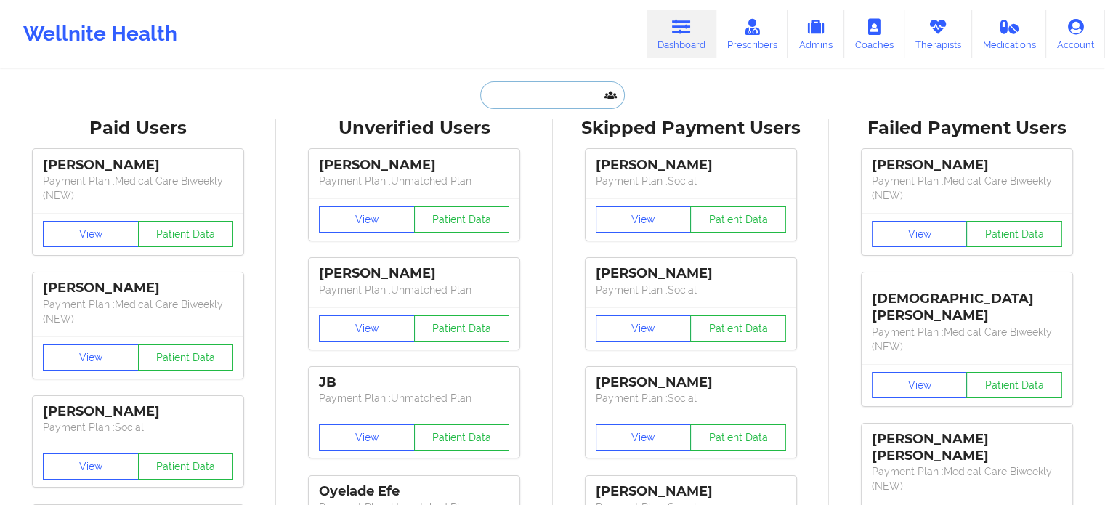
click at [562, 97] on input "text" at bounding box center [552, 95] width 144 height 28
paste input "staceyaboagye@yahoo.com"
type input "staceyaboagye@yahoo.com"
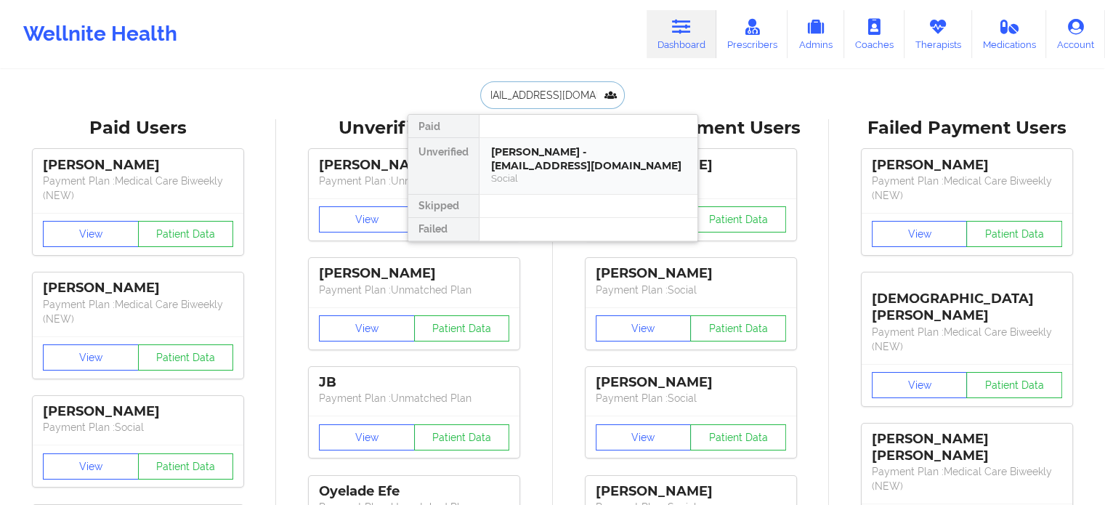
click at [578, 174] on div "Social" at bounding box center [588, 178] width 195 height 12
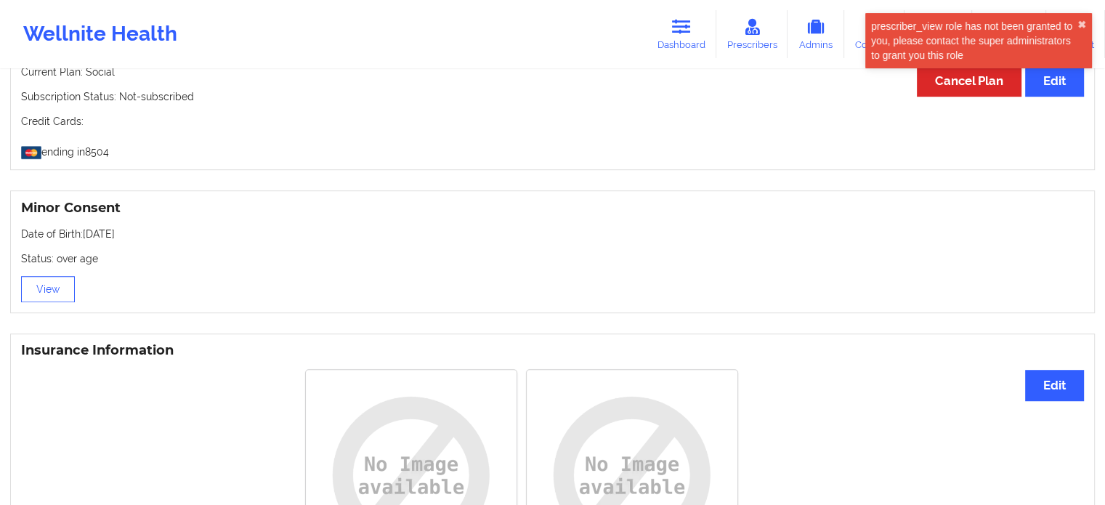
scroll to position [824, 0]
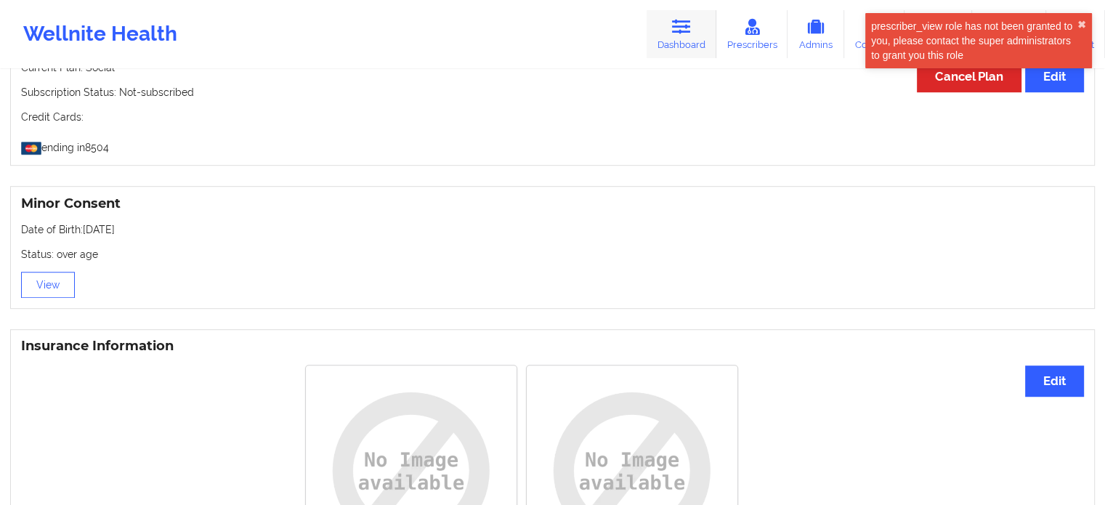
click at [681, 36] on link "Dashboard" at bounding box center [682, 34] width 70 height 48
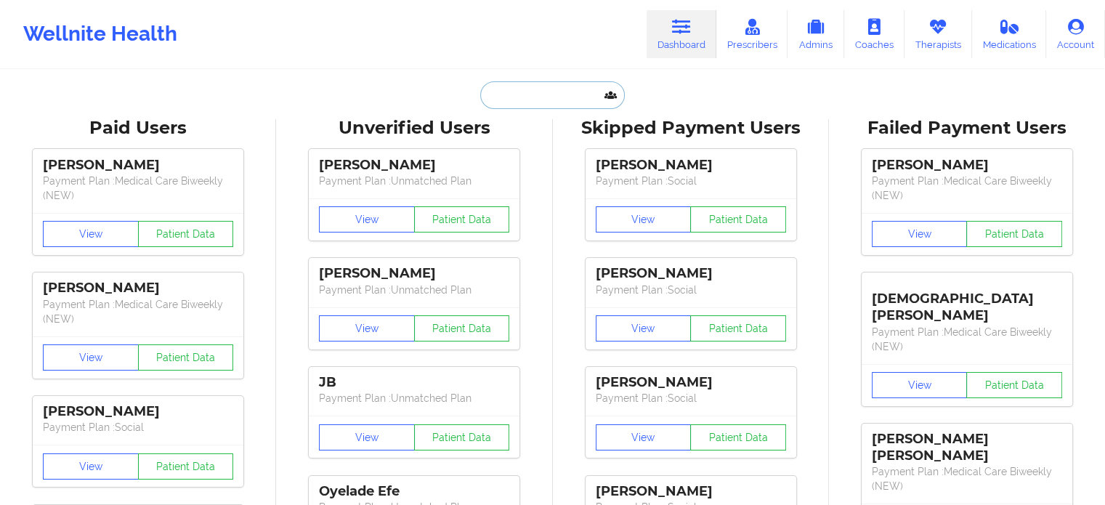
click at [539, 104] on input "text" at bounding box center [552, 95] width 144 height 28
paste input "katiuskal@yahoo.com"
type input "katiuskal@yahoo.com"
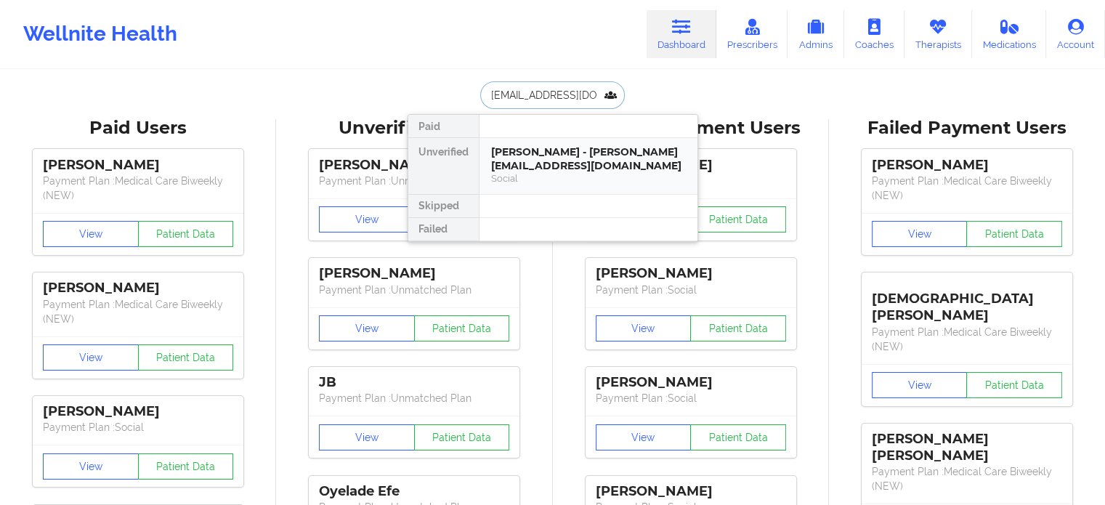
click at [549, 172] on div "Social" at bounding box center [588, 178] width 195 height 12
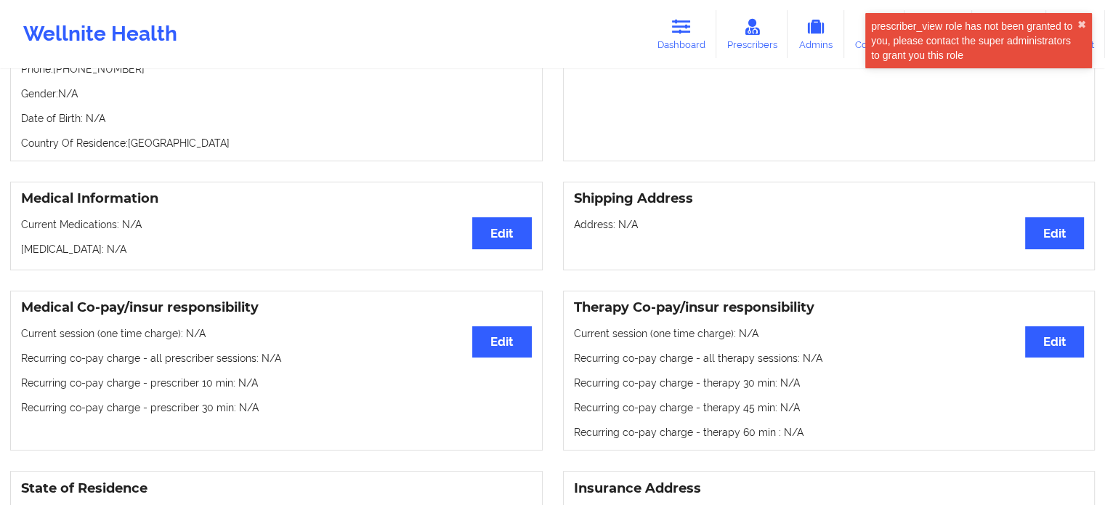
scroll to position [218, 0]
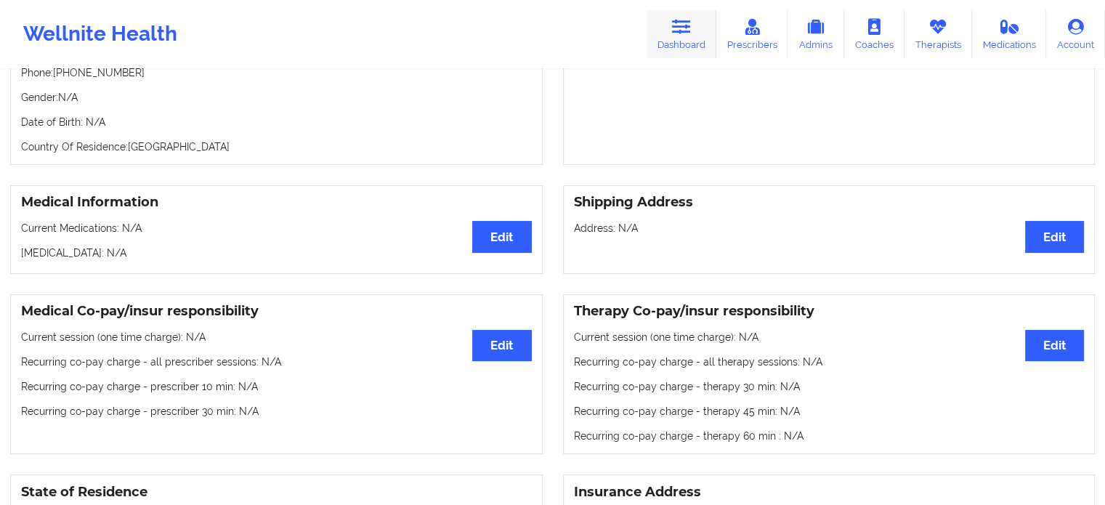
click at [683, 20] on icon at bounding box center [681, 27] width 19 height 16
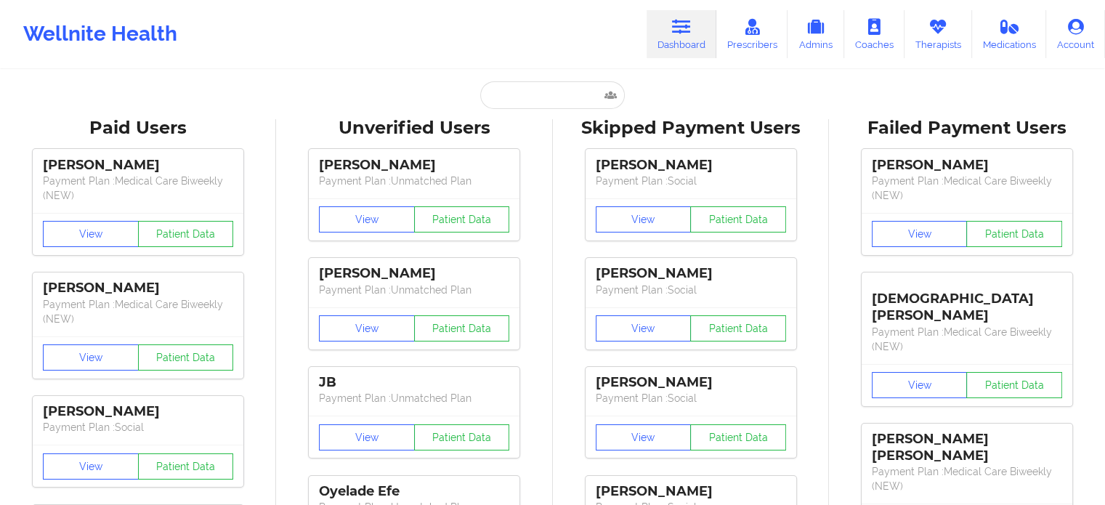
click at [550, 97] on input "text" at bounding box center [552, 95] width 144 height 28
paste input "lsmith@northeastpeds.com"
type input "lsmith@northeastpeds.com"
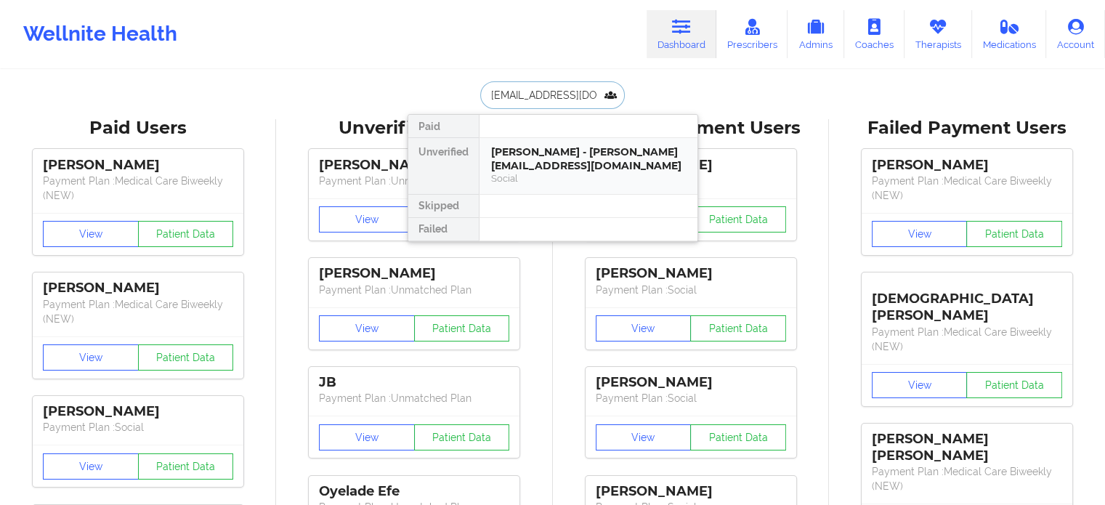
scroll to position [0, 13]
click at [573, 169] on div "Lexy Smith - lsmith@northeastpeds.com" at bounding box center [588, 158] width 195 height 27
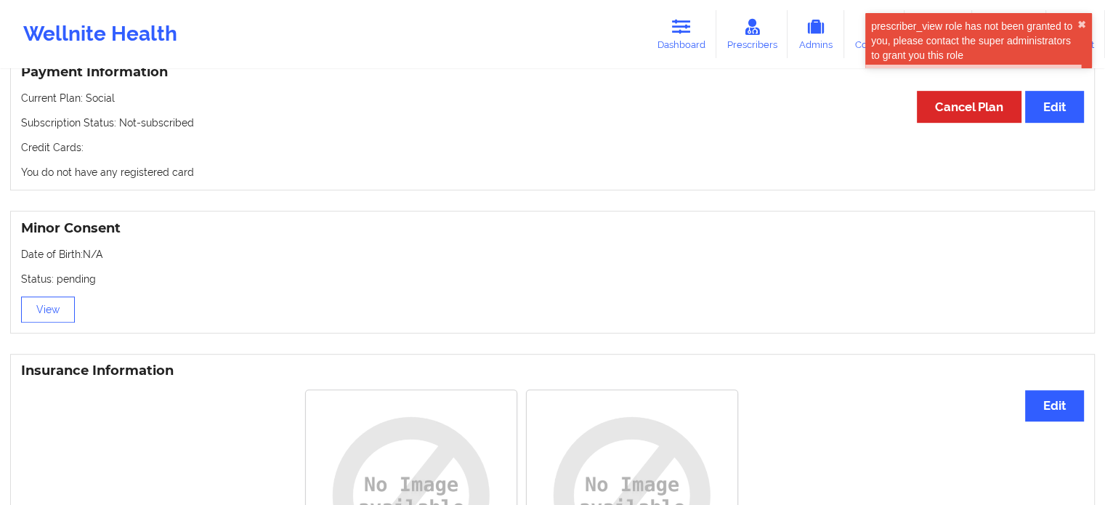
scroll to position [804, 0]
